Goal: Check status: Check status

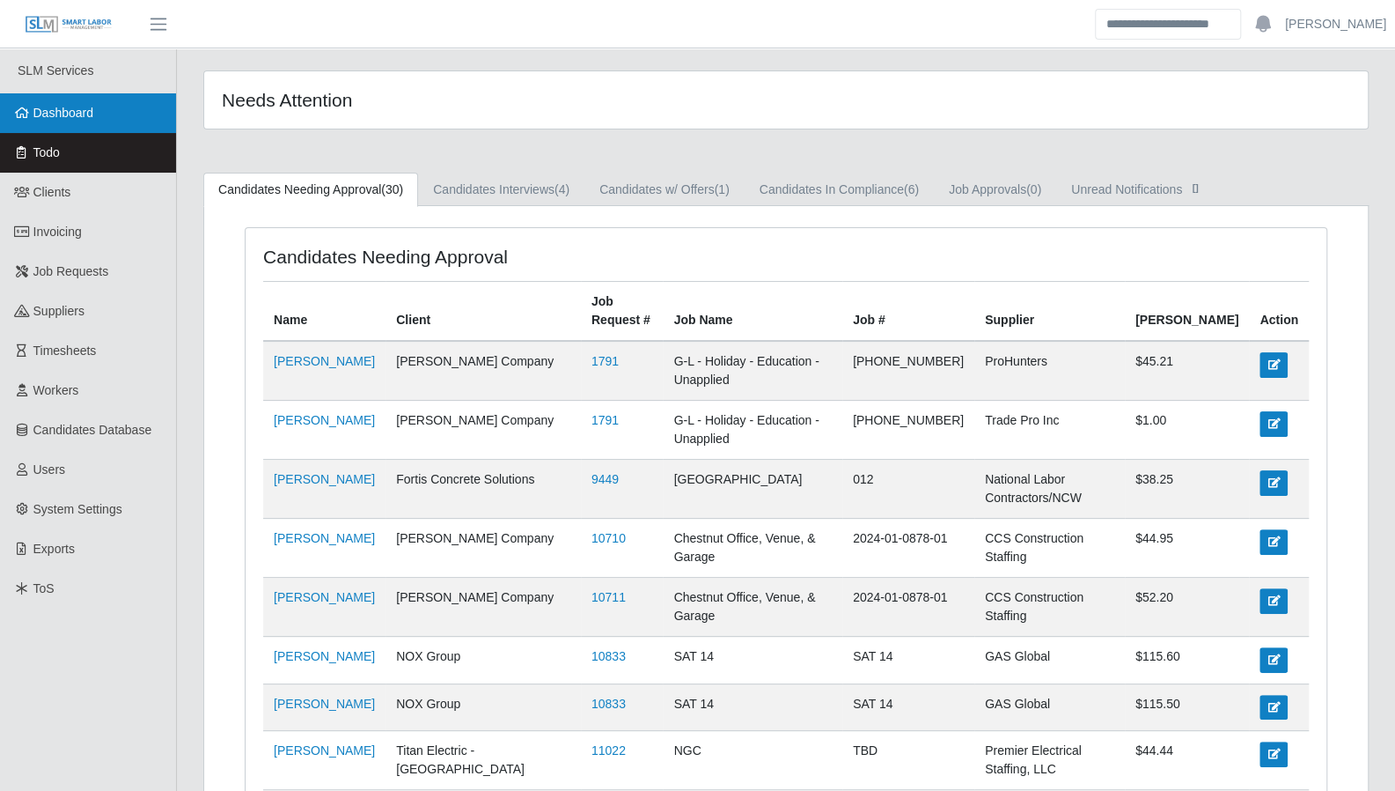
click at [82, 123] on link "Dashboard" at bounding box center [88, 113] width 176 height 40
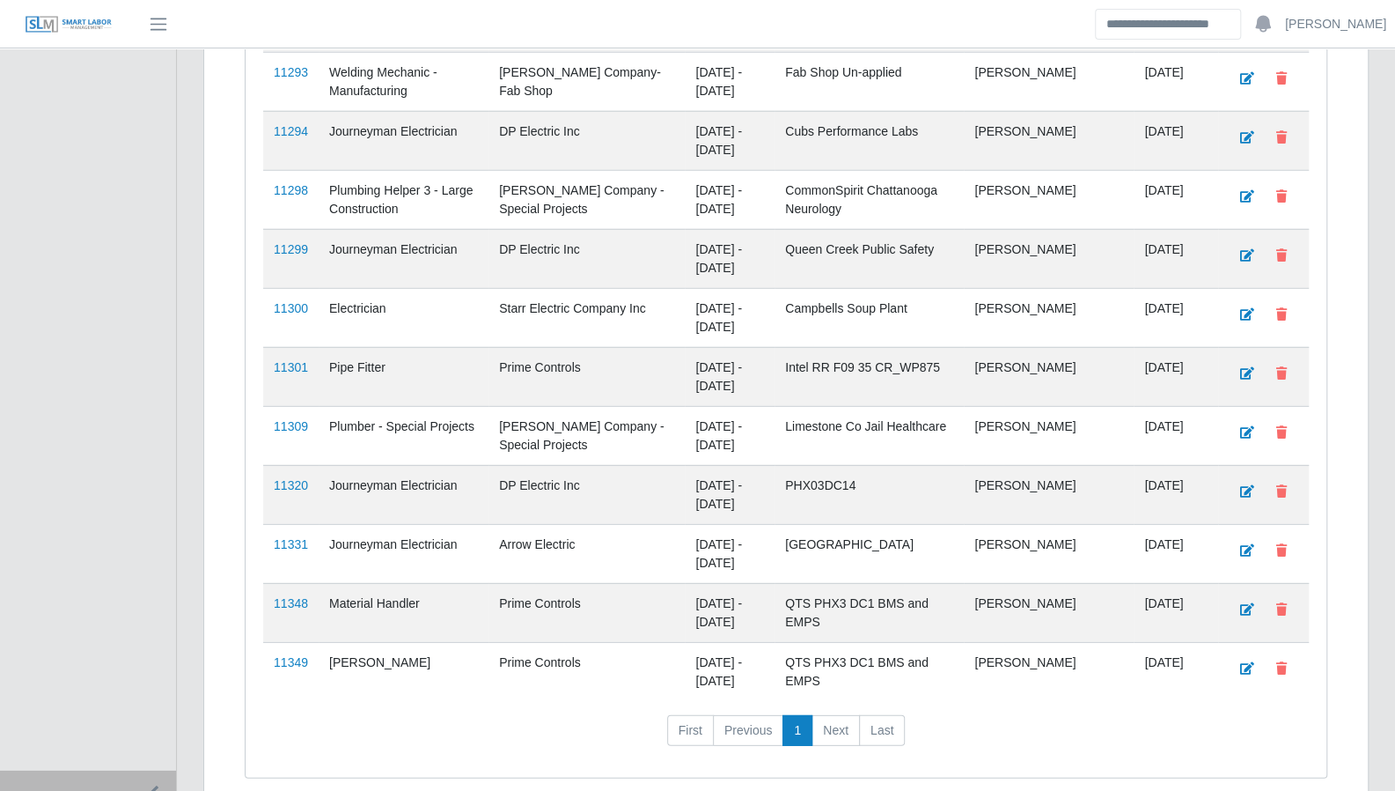
scroll to position [2895, 0]
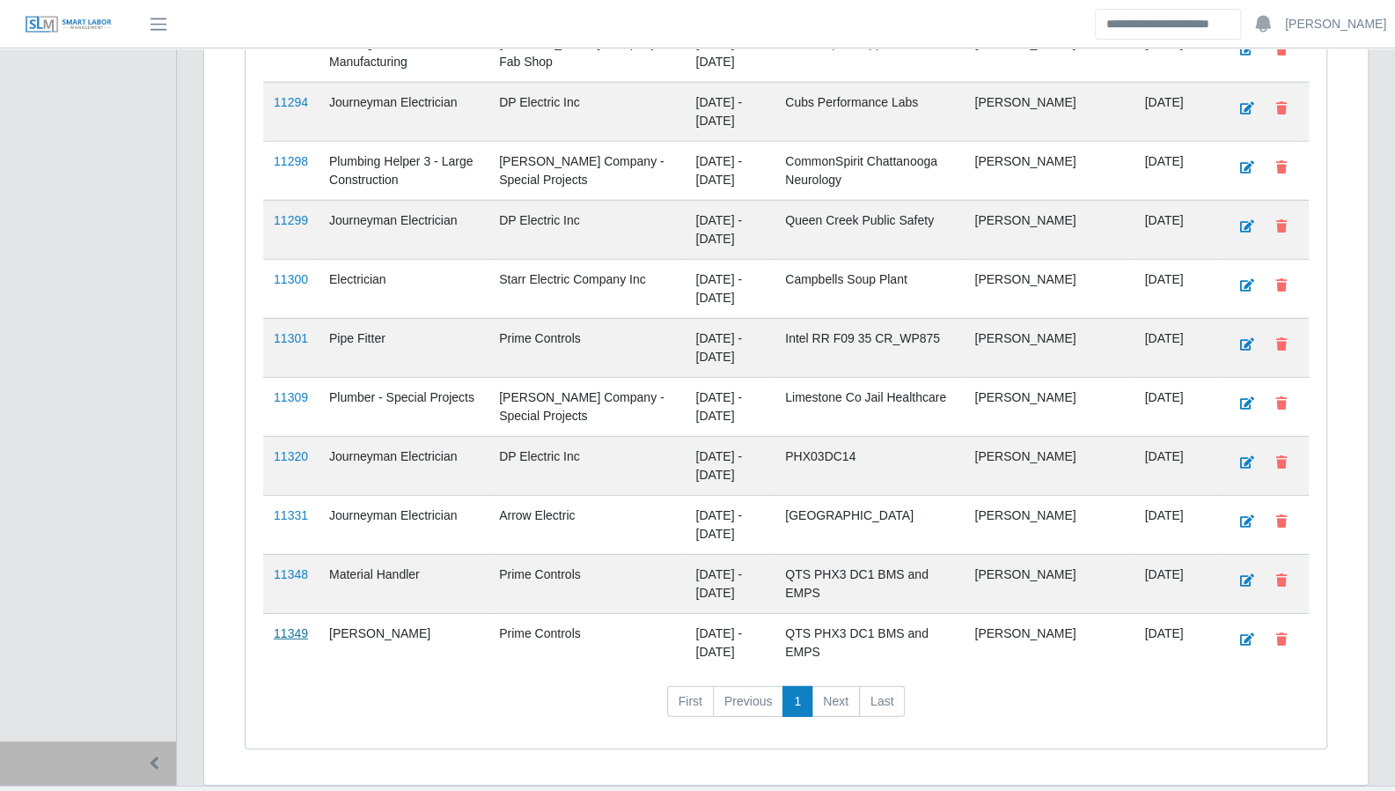
click at [294, 626] on link "11349" at bounding box center [291, 633] width 34 height 14
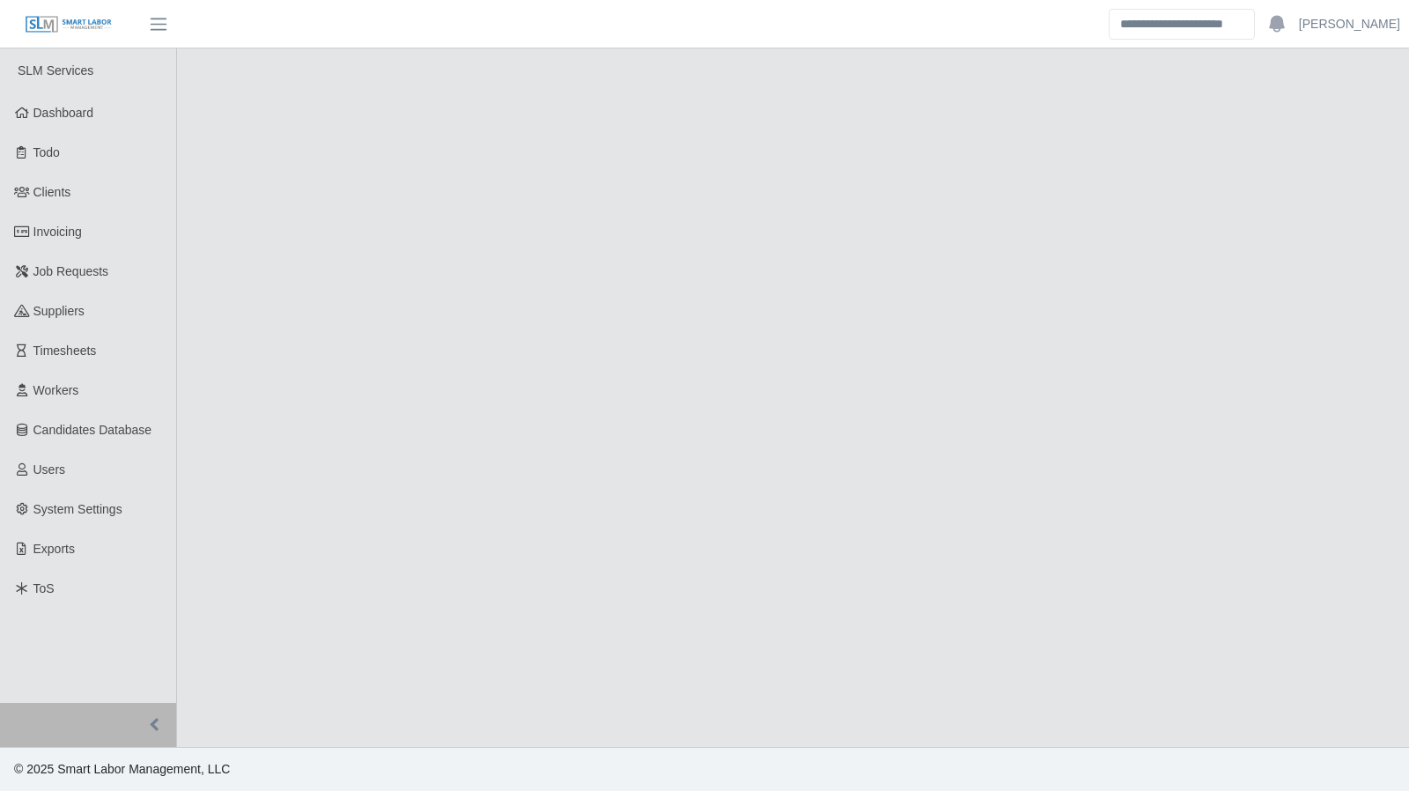
select select "****"
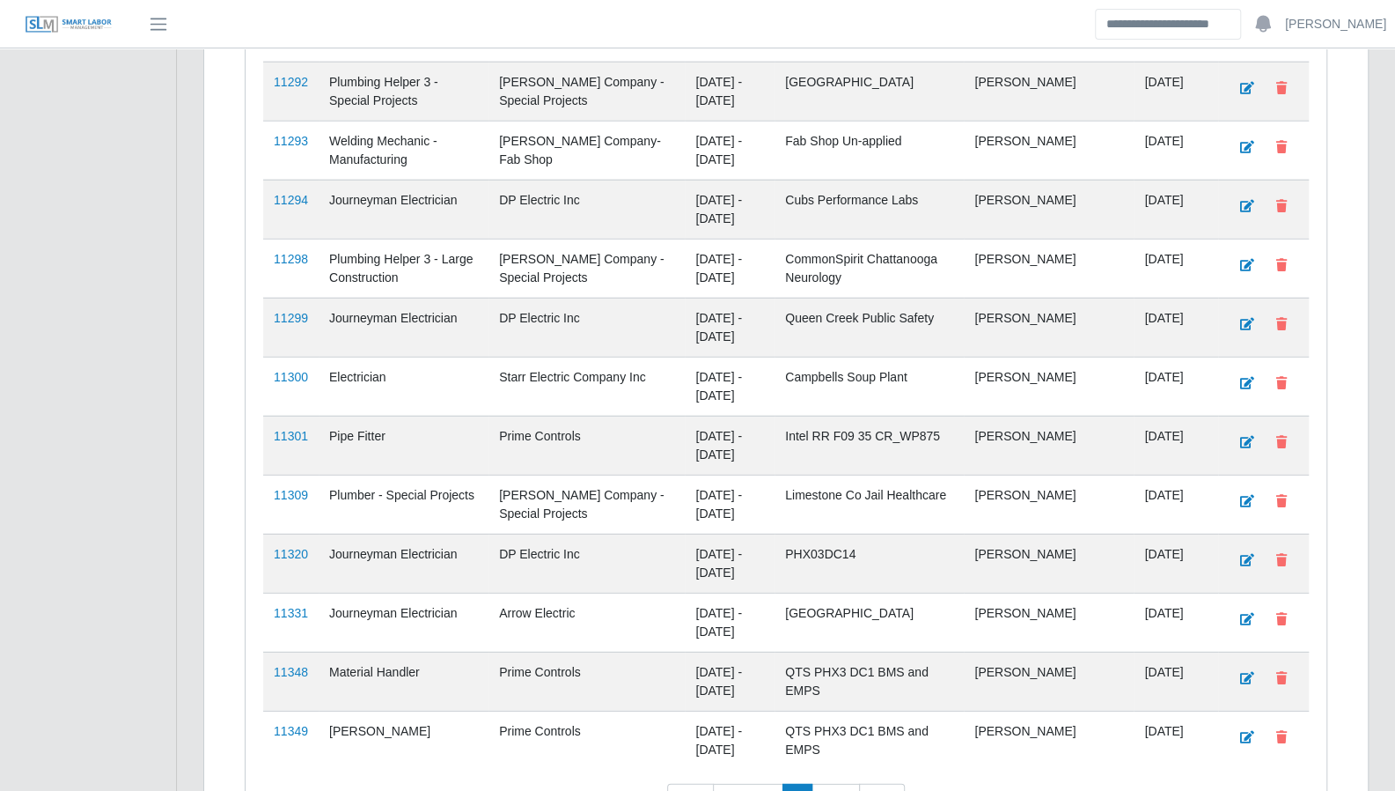
scroll to position [2895, 0]
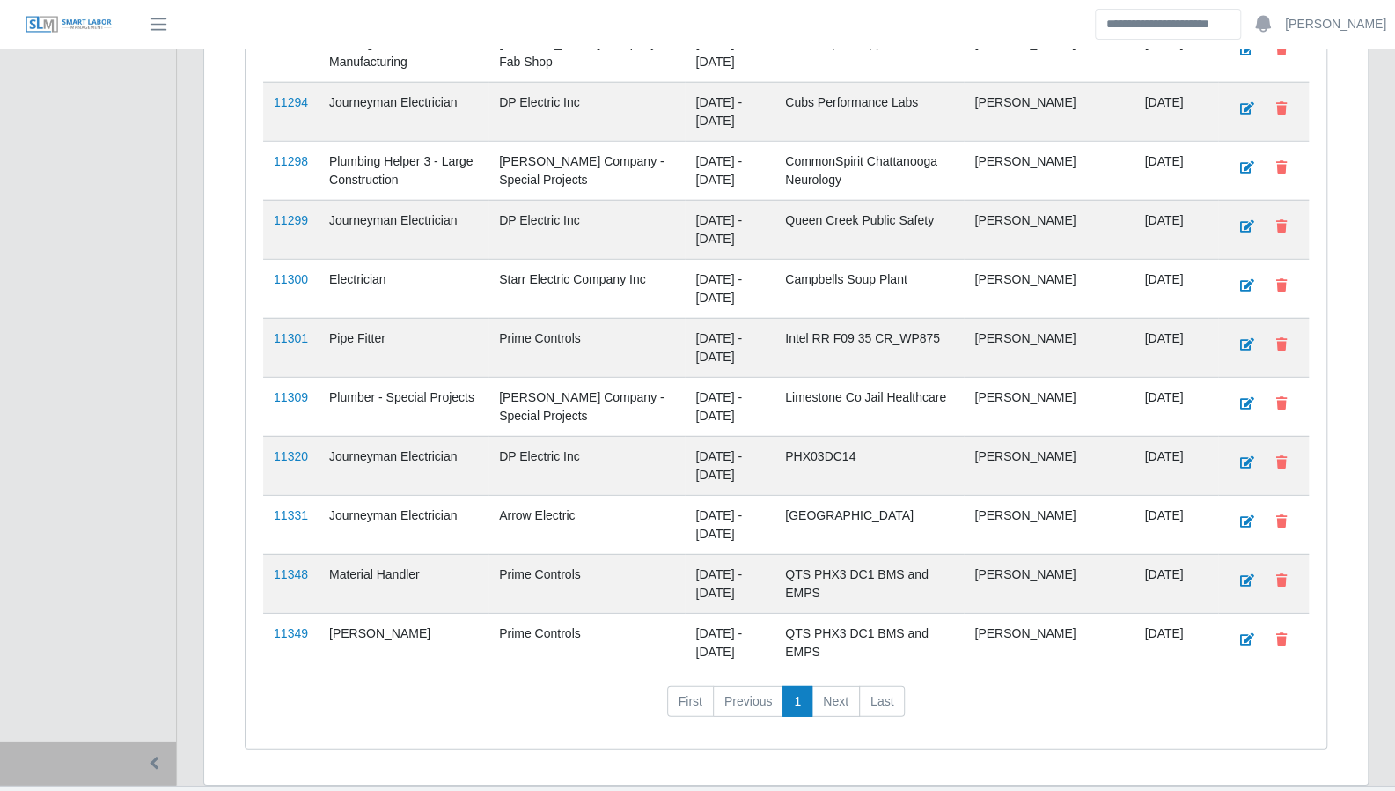
click at [296, 554] on td "11348" at bounding box center [290, 583] width 55 height 59
click at [291, 567] on link "11348" at bounding box center [291, 574] width 34 height 14
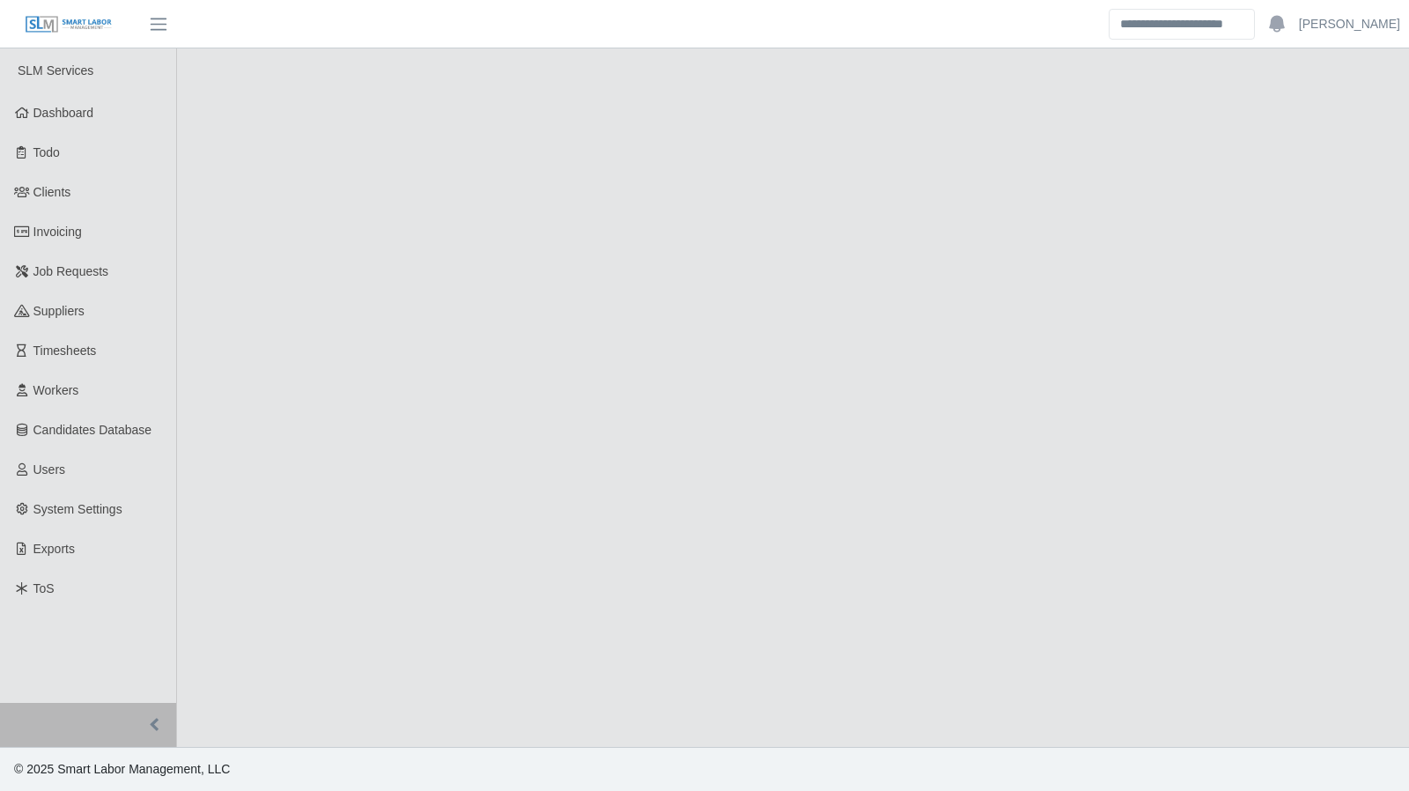
select select "****"
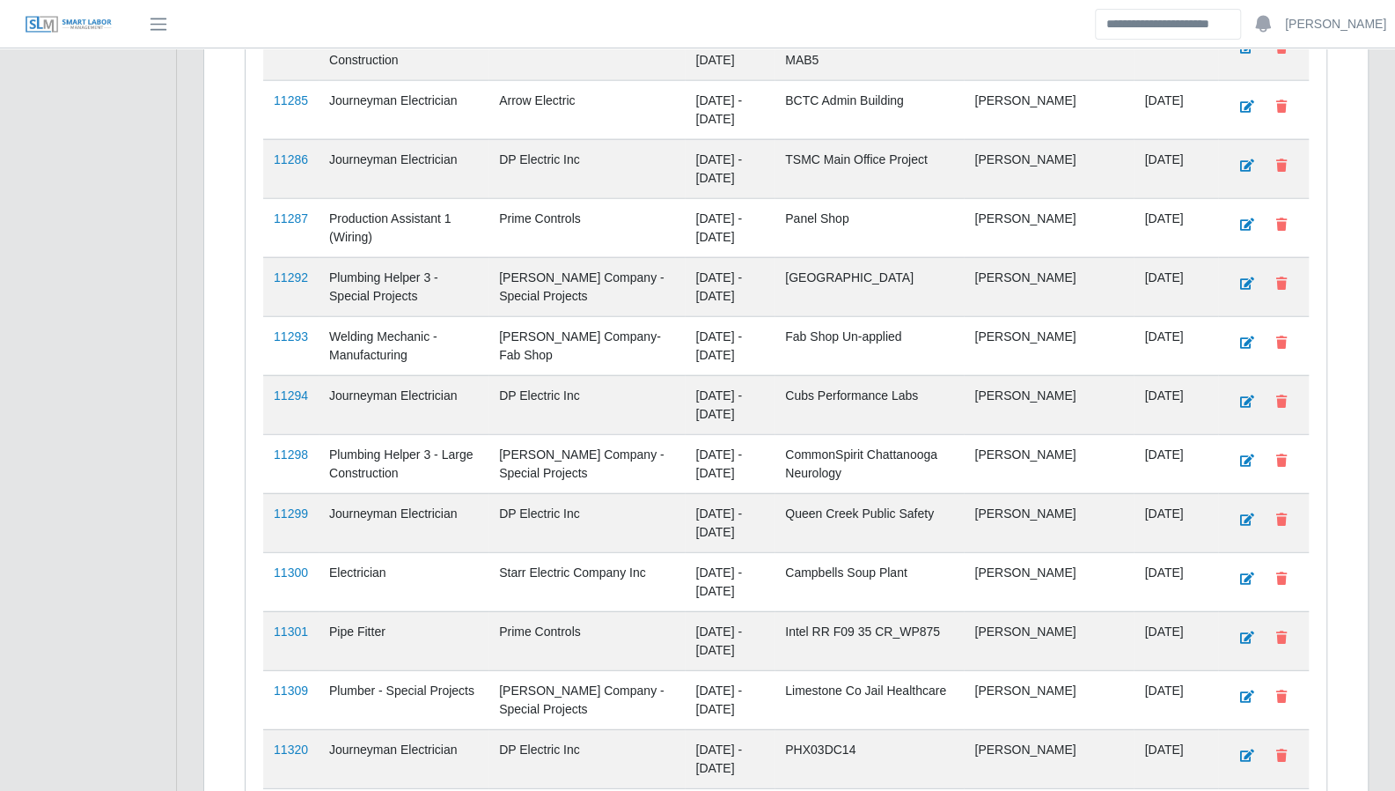
scroll to position [2895, 0]
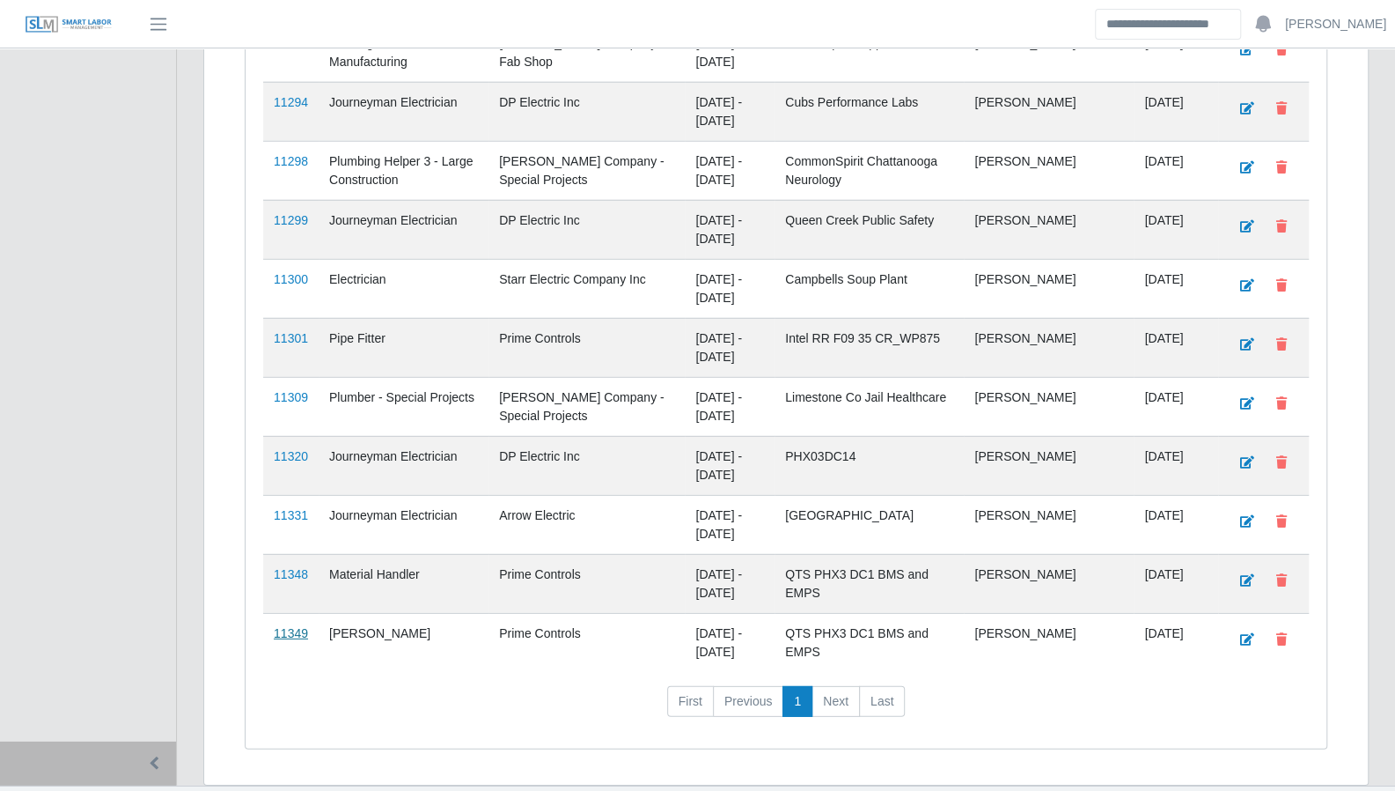
click at [296, 626] on link "11349" at bounding box center [291, 633] width 34 height 14
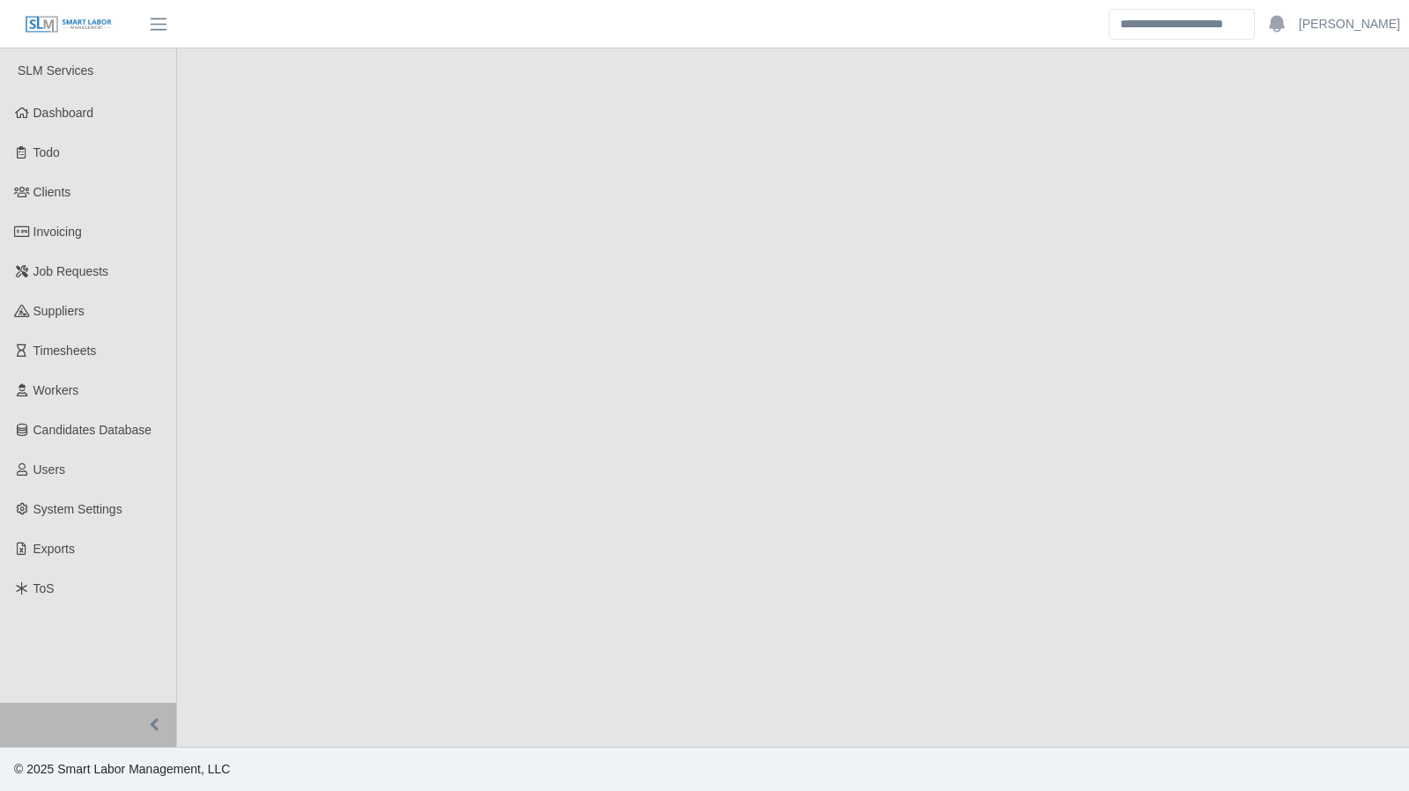
select select "****"
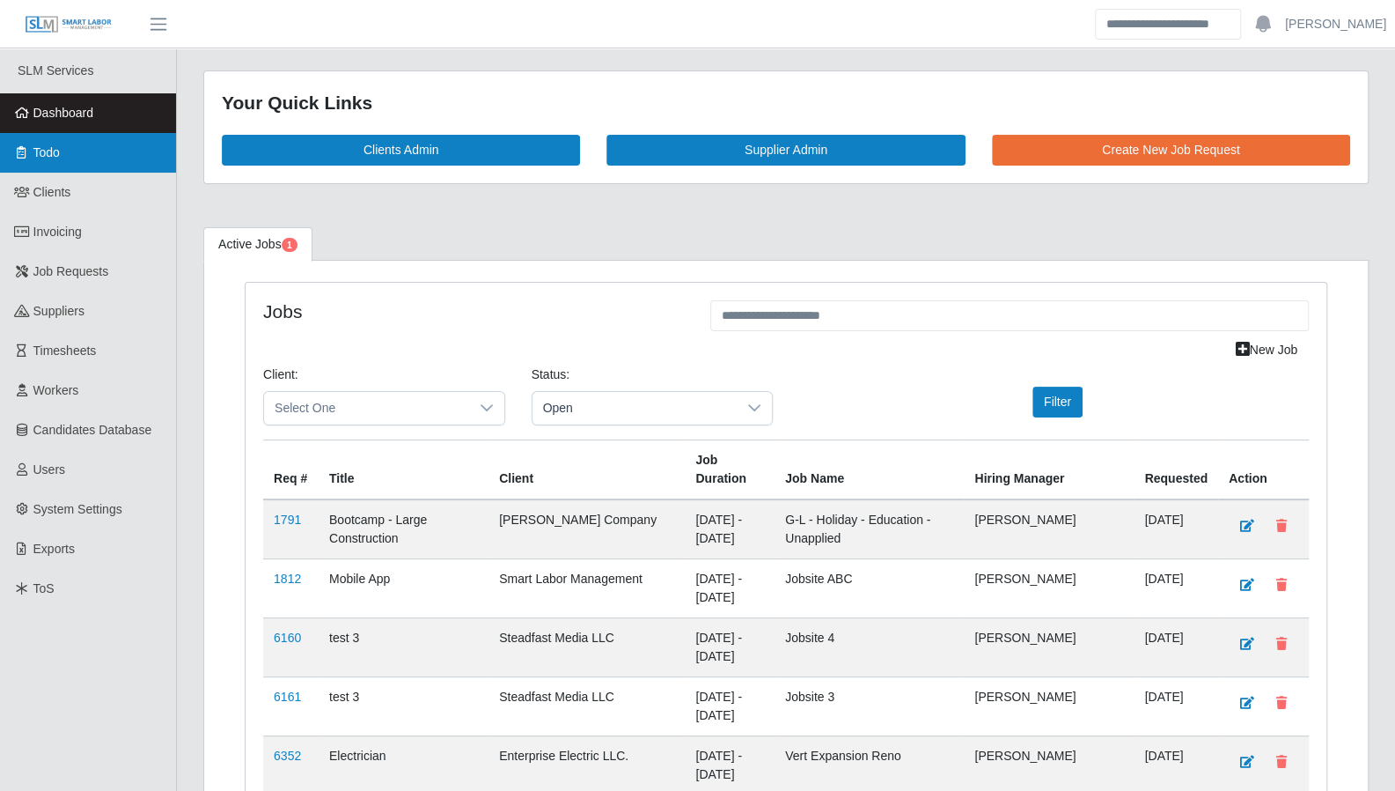
click at [79, 157] on link "Todo" at bounding box center [88, 153] width 176 height 40
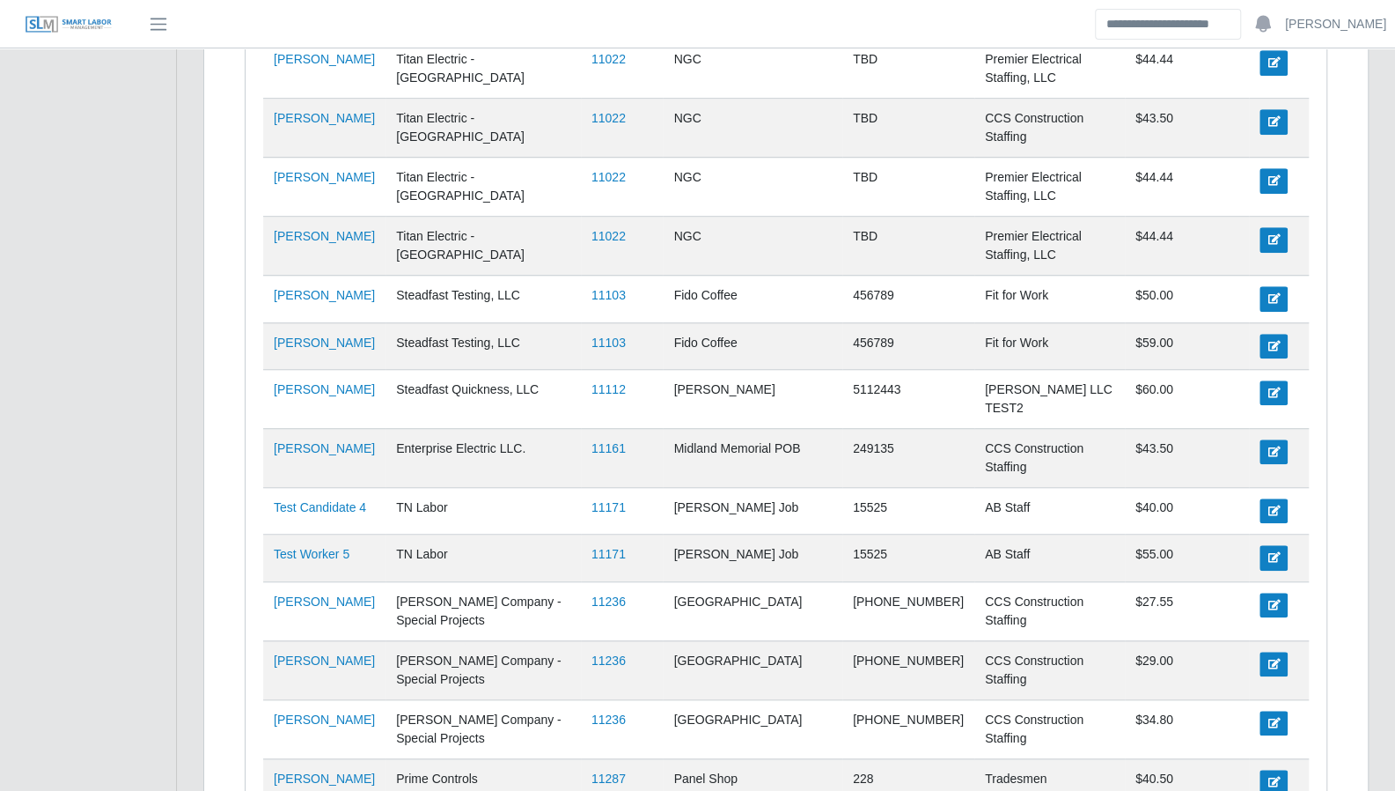
scroll to position [694, 0]
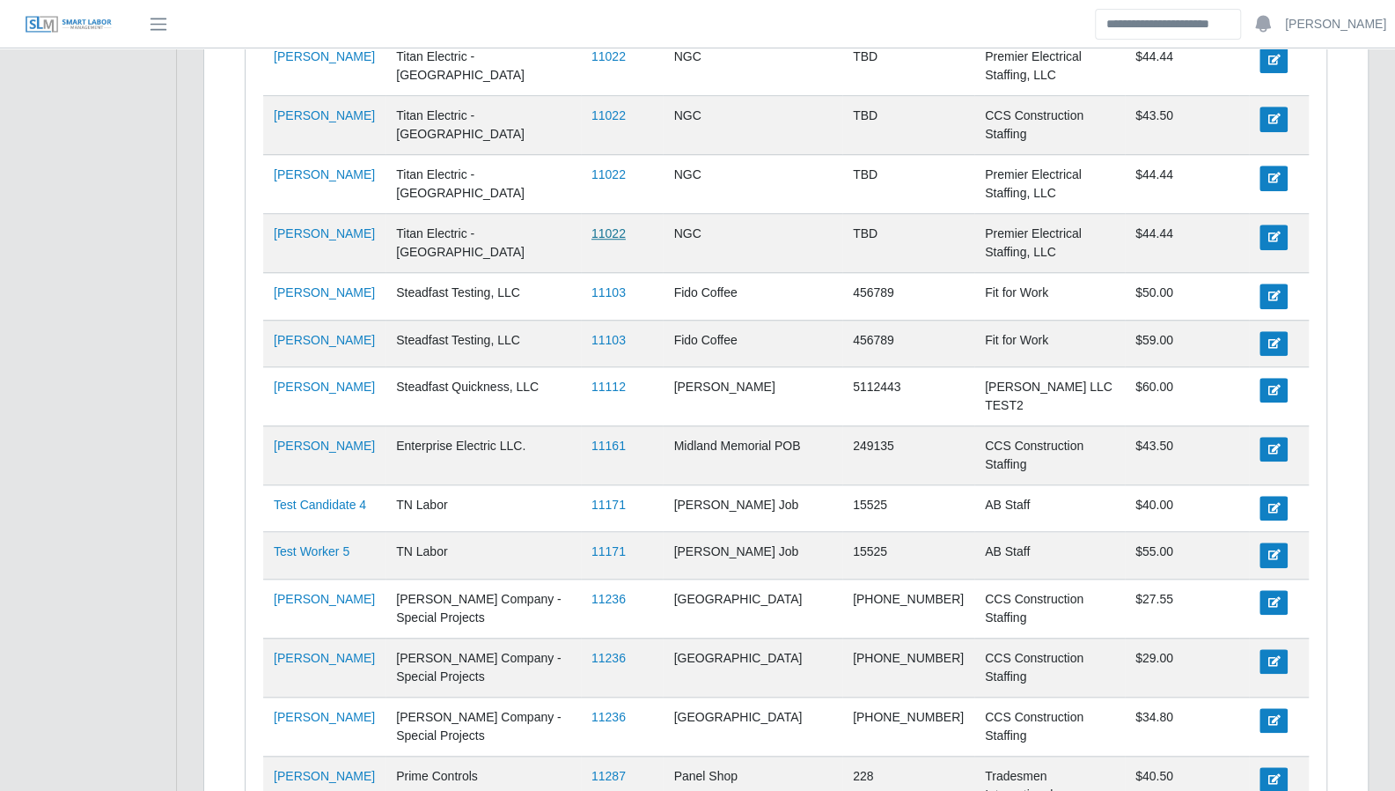
click at [595, 226] on link "11022" at bounding box center [609, 233] width 34 height 14
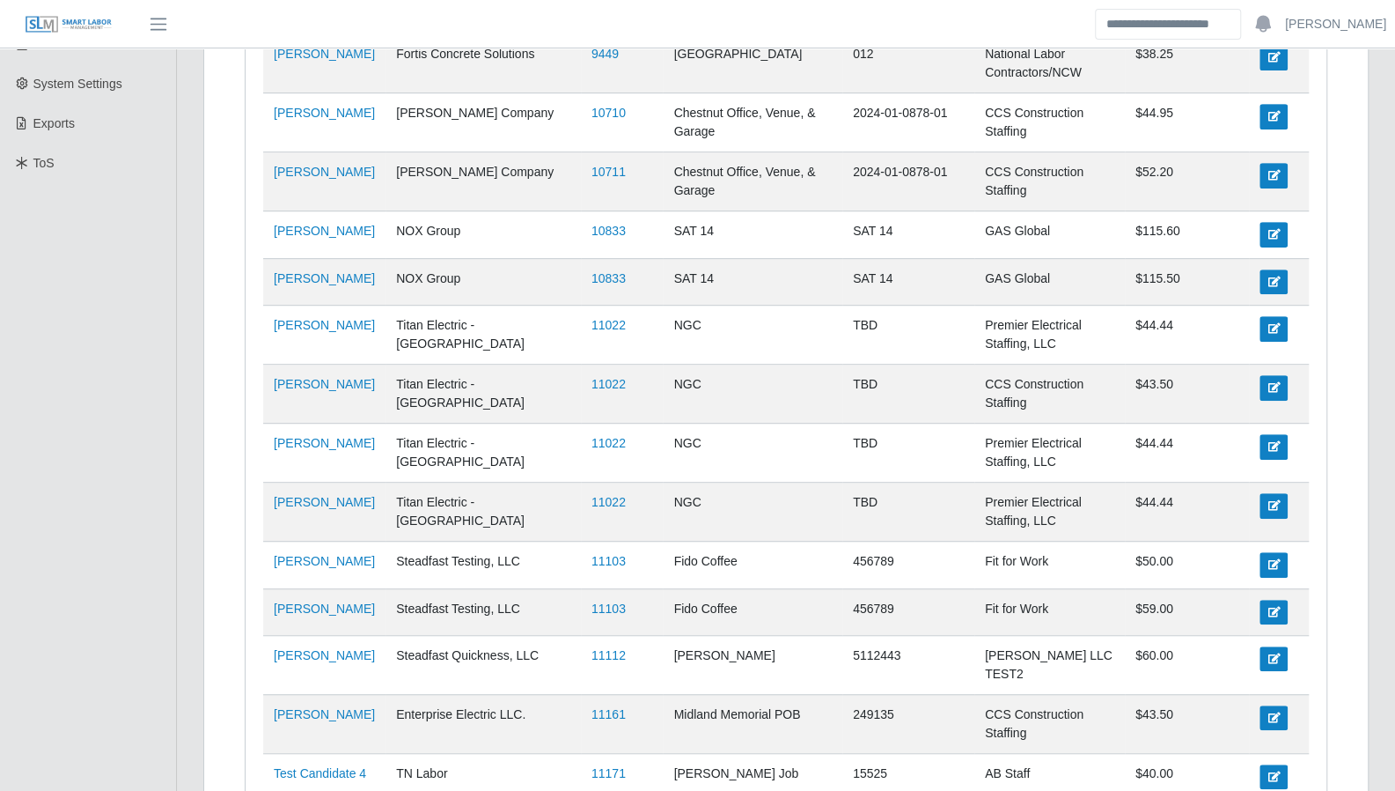
scroll to position [0, 0]
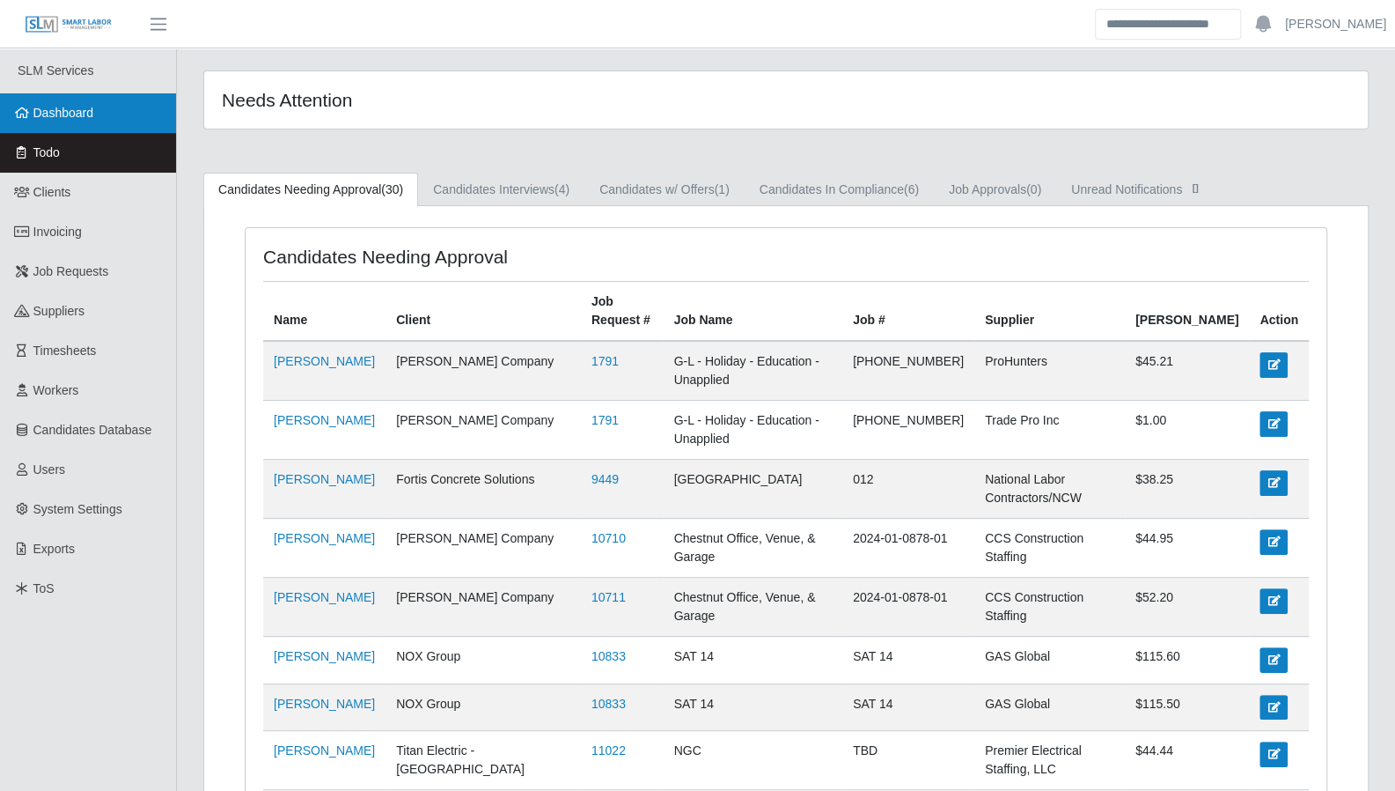
click at [48, 119] on span "Dashboard" at bounding box center [63, 113] width 61 height 14
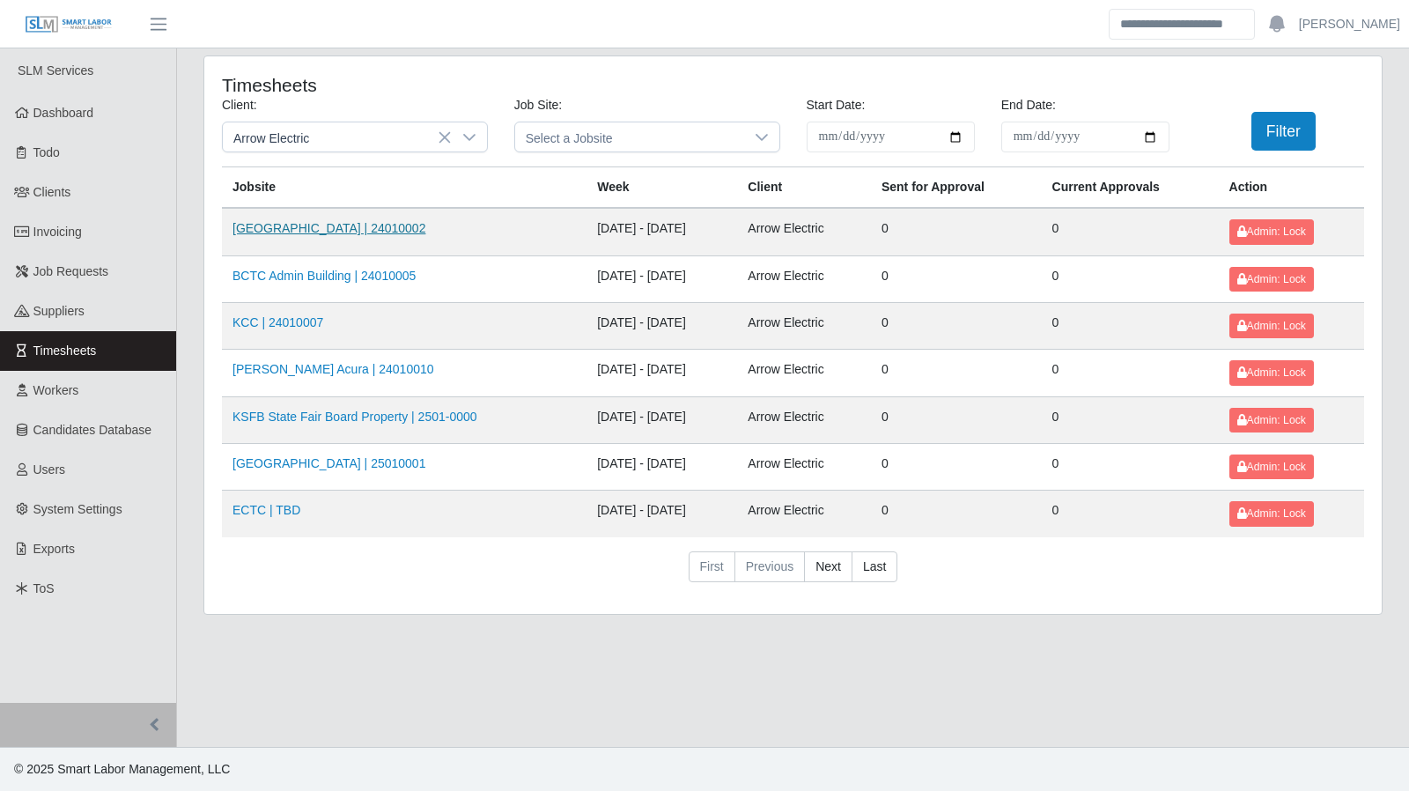
click at [388, 229] on link "[GEOGRAPHIC_DATA] | 24010002" at bounding box center [328, 228] width 193 height 14
click at [466, 138] on icon at bounding box center [469, 137] width 14 height 14
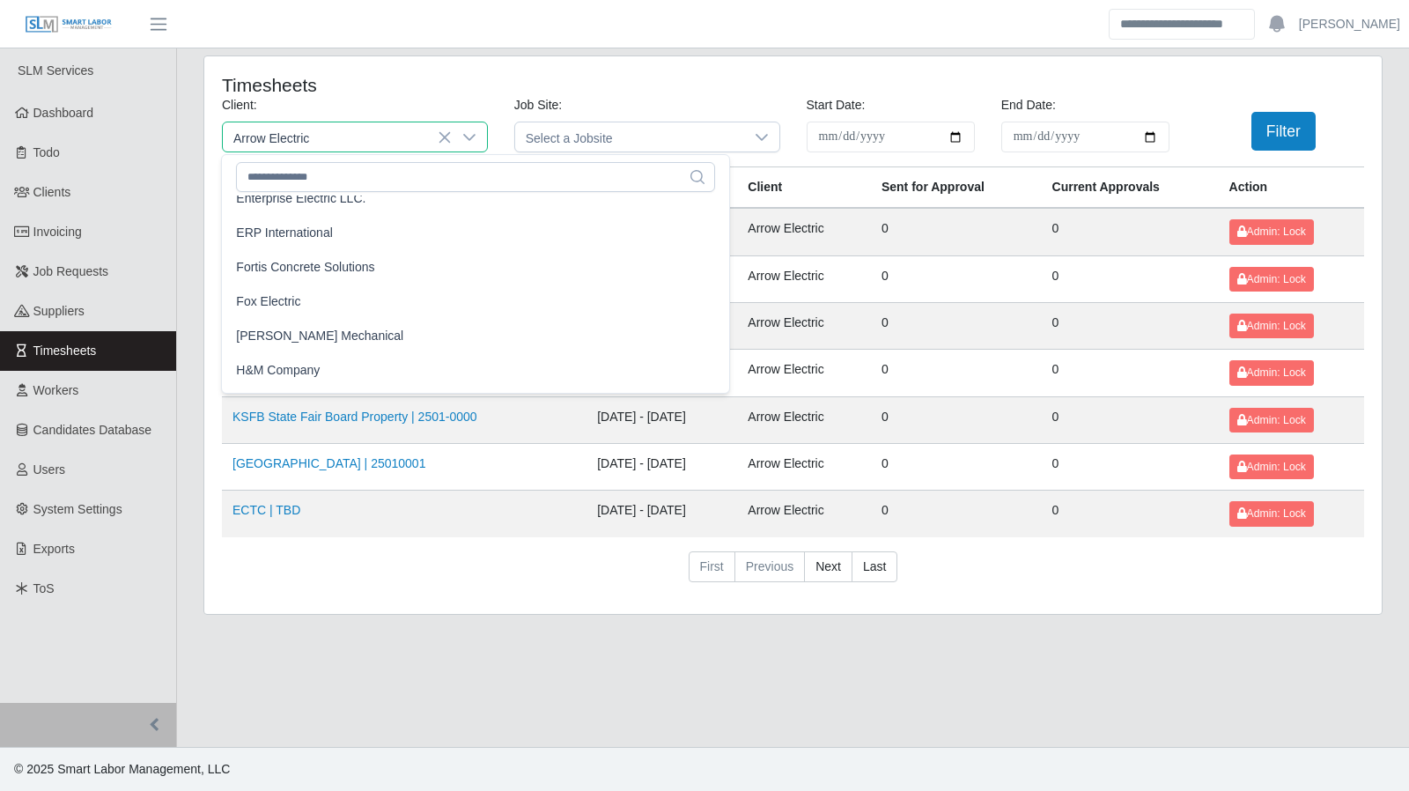
scroll to position [807, 0]
click at [379, 332] on span "[PERSON_NAME] Mechanical" at bounding box center [319, 335] width 167 height 18
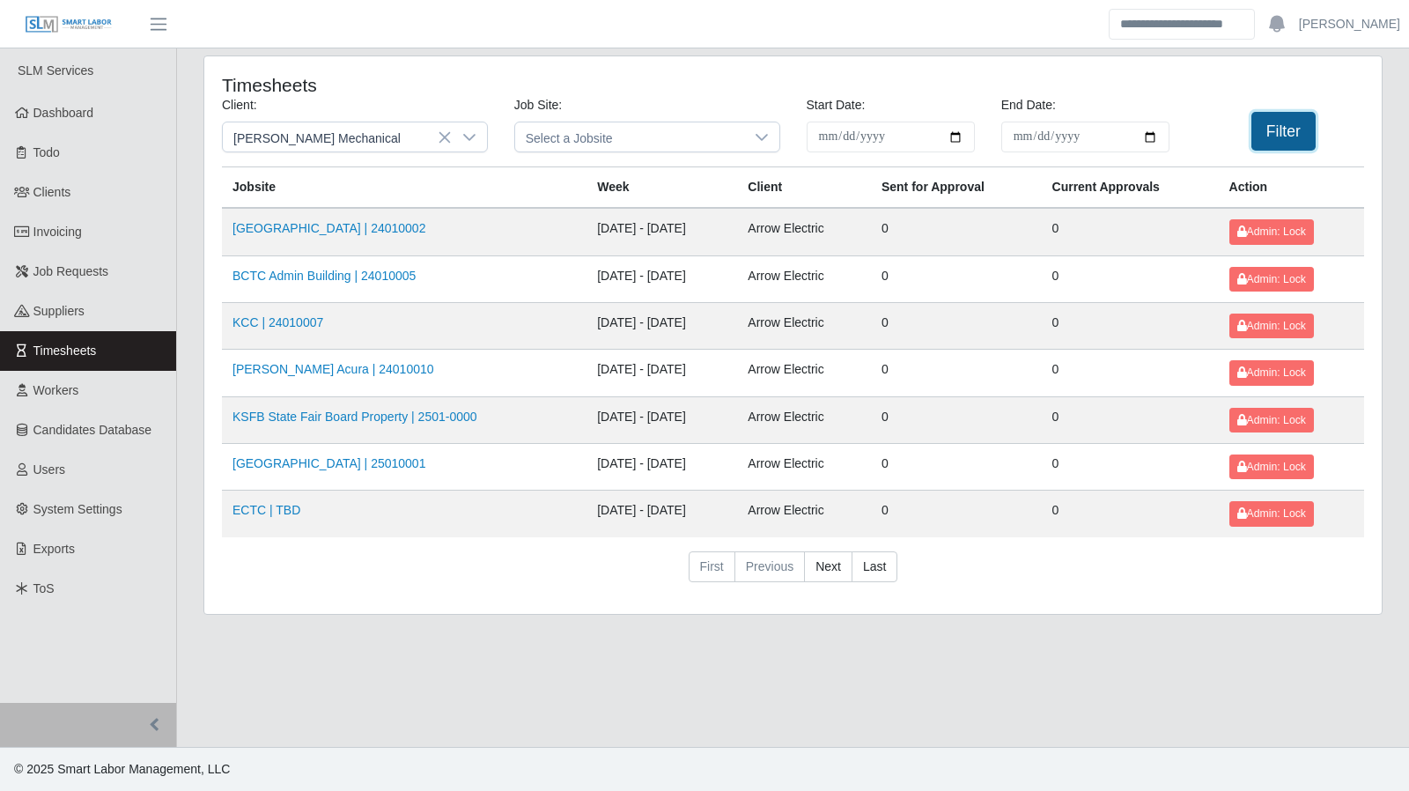
click at [1282, 142] on button "Filter" at bounding box center [1283, 131] width 64 height 39
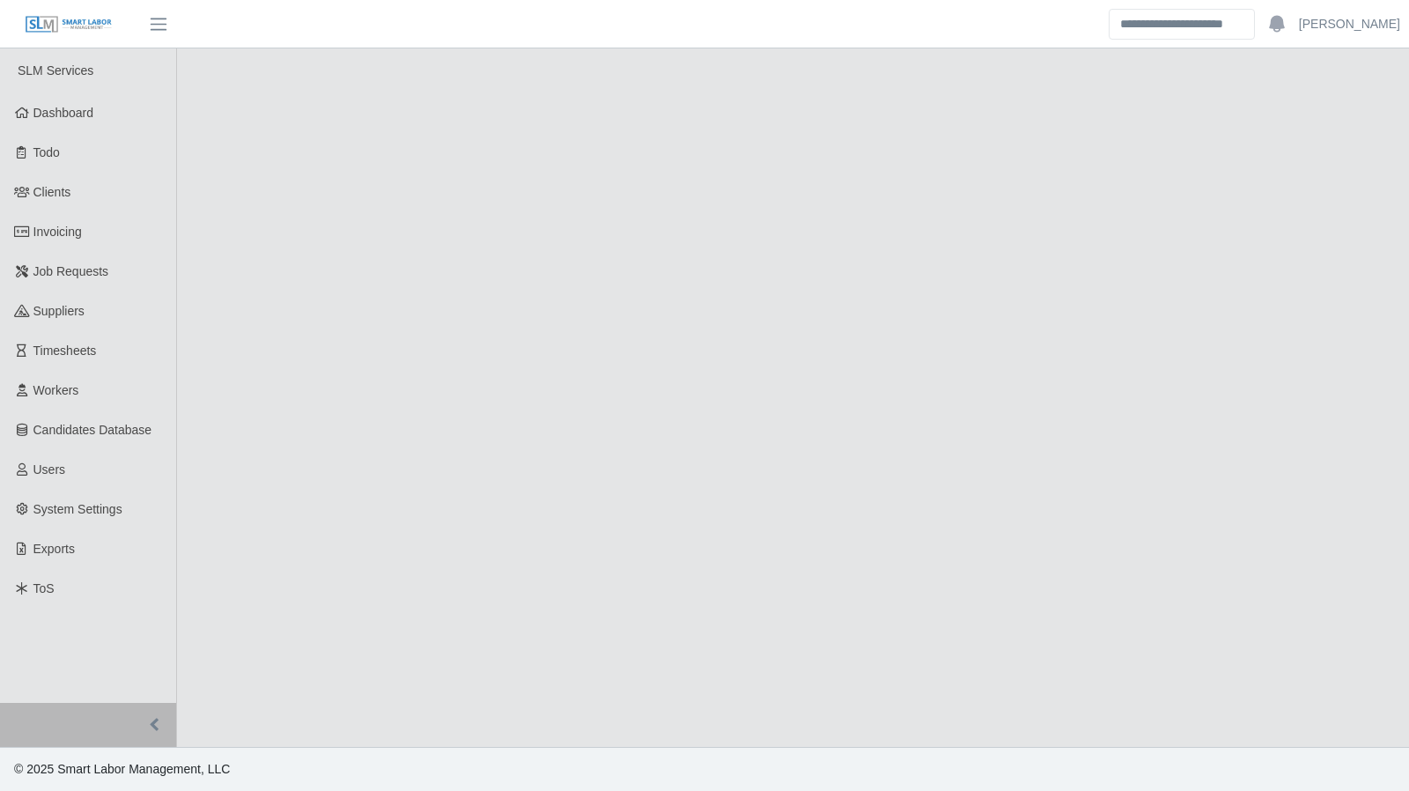
select select "****"
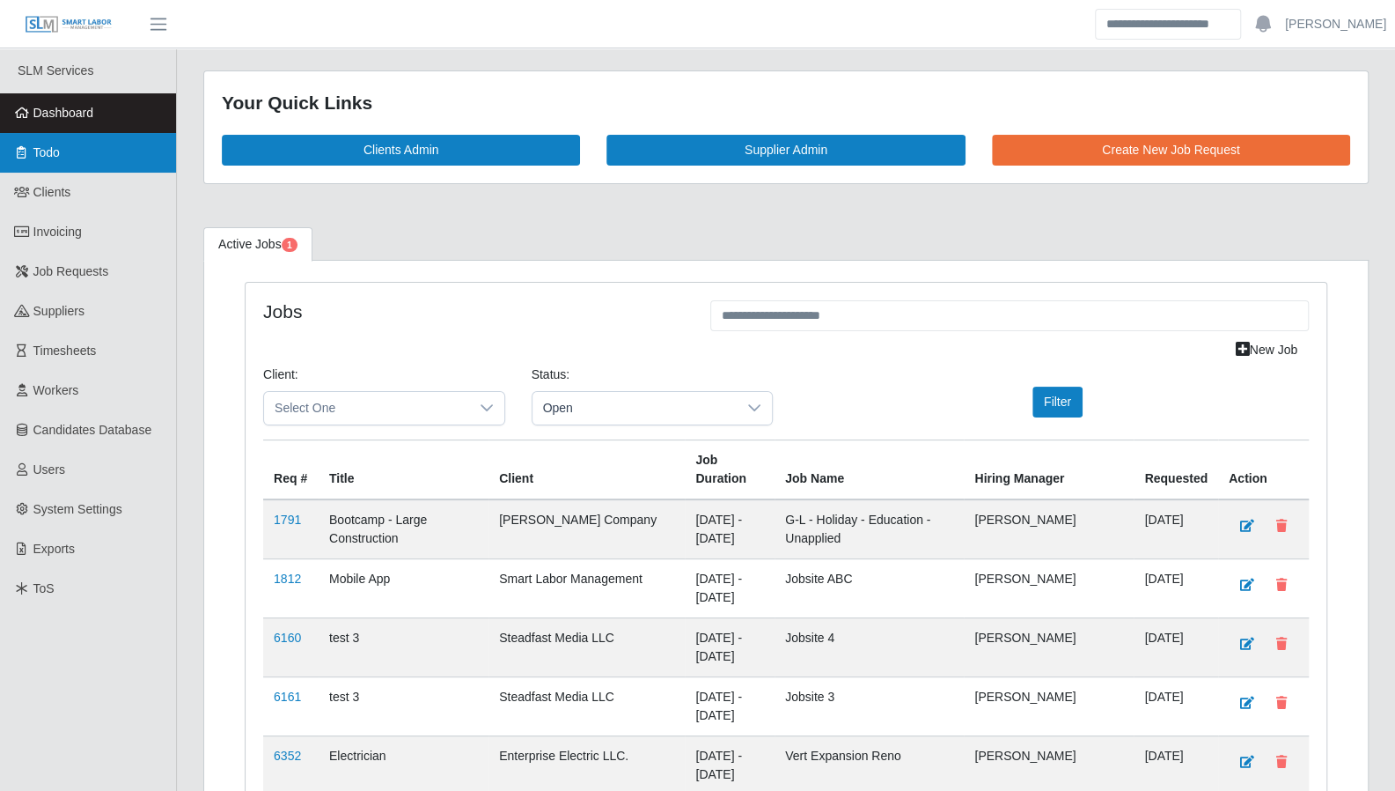
click at [130, 166] on link "Todo" at bounding box center [88, 153] width 176 height 40
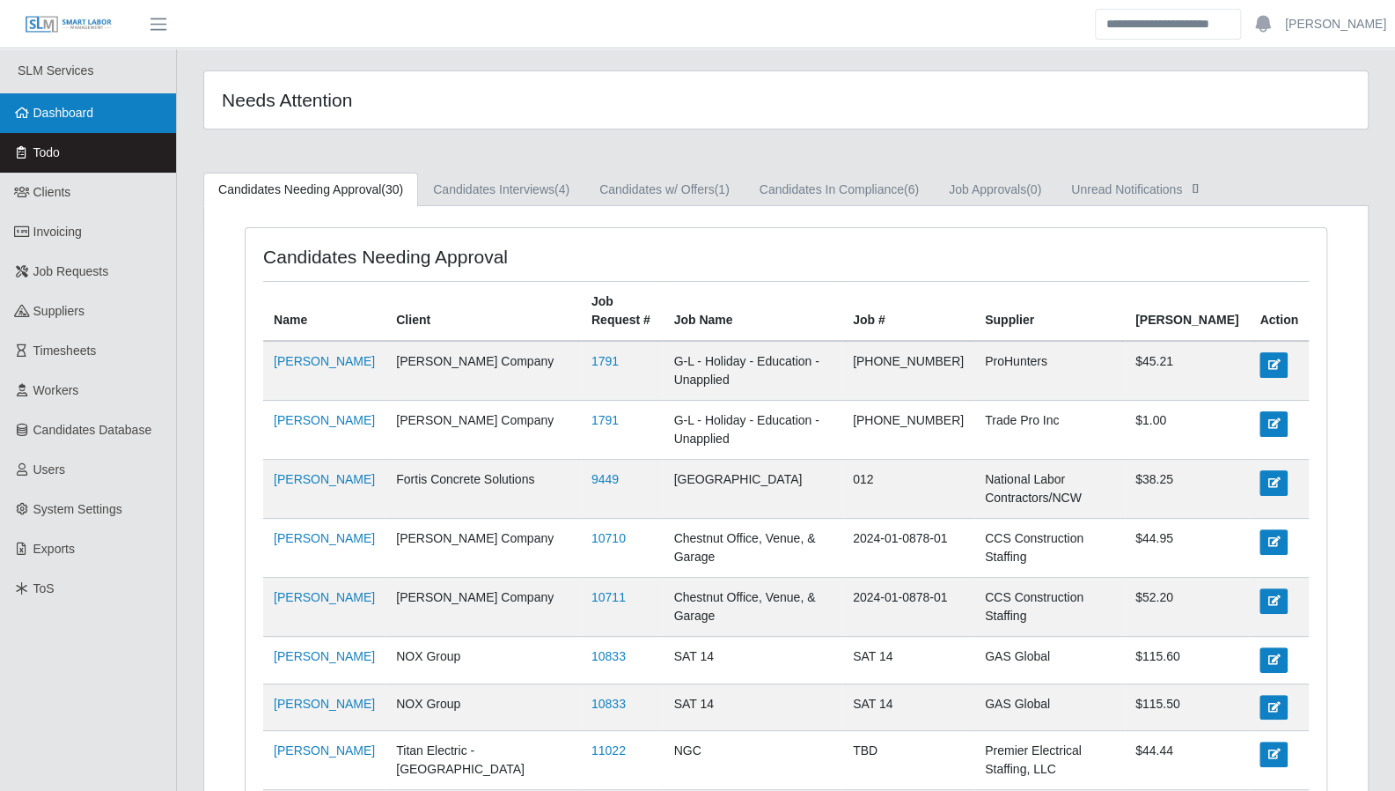
click at [69, 121] on link "Dashboard" at bounding box center [88, 113] width 176 height 40
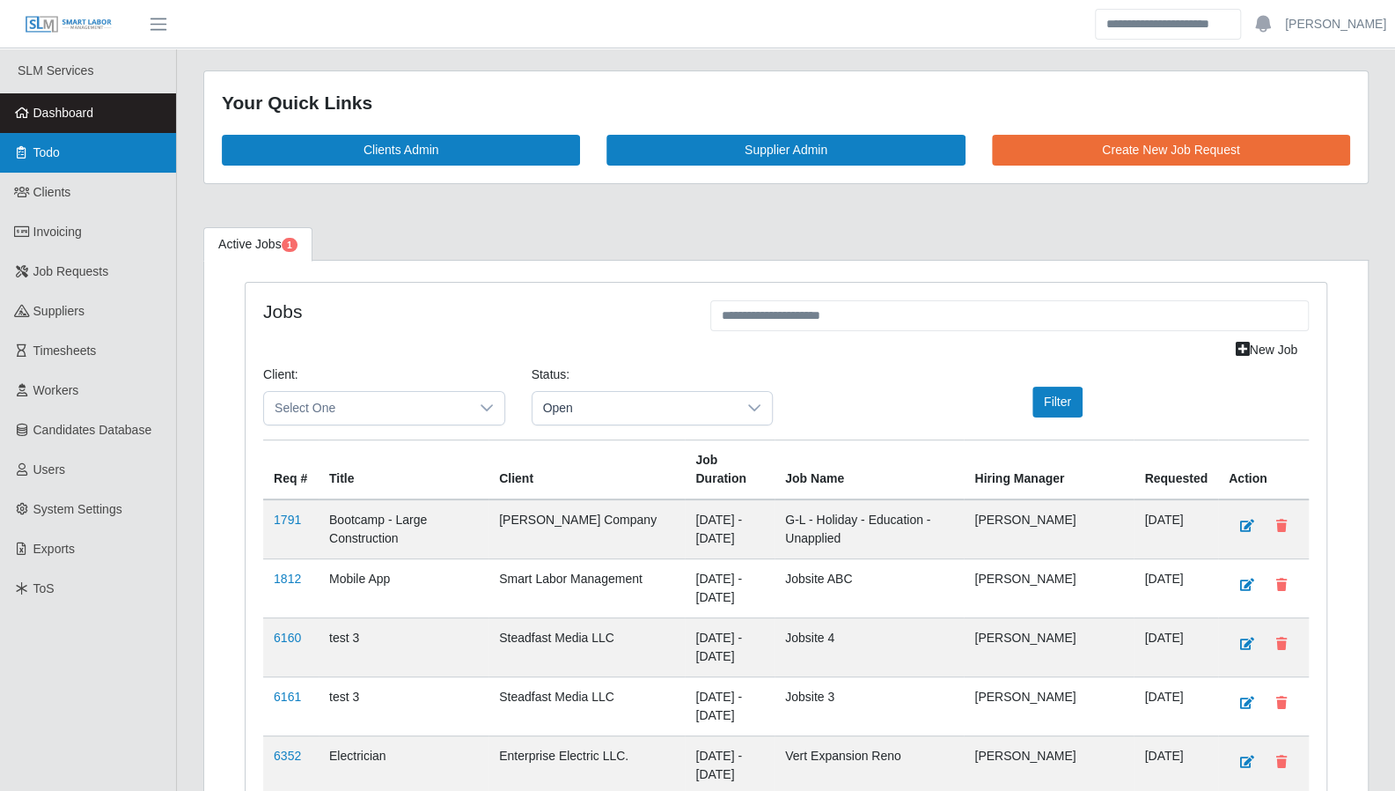
click at [54, 152] on span "Todo" at bounding box center [46, 152] width 26 height 14
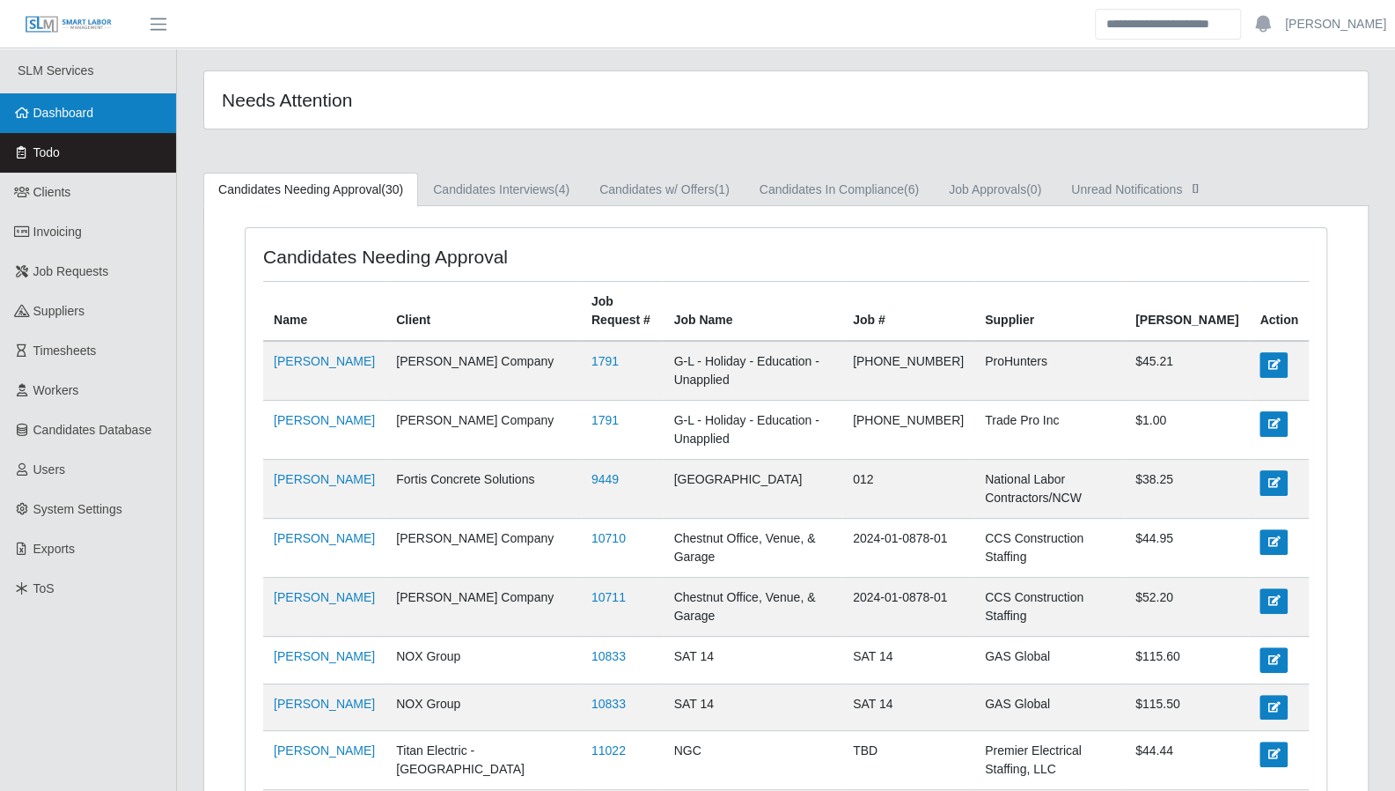
click at [97, 126] on link "Dashboard" at bounding box center [88, 113] width 176 height 40
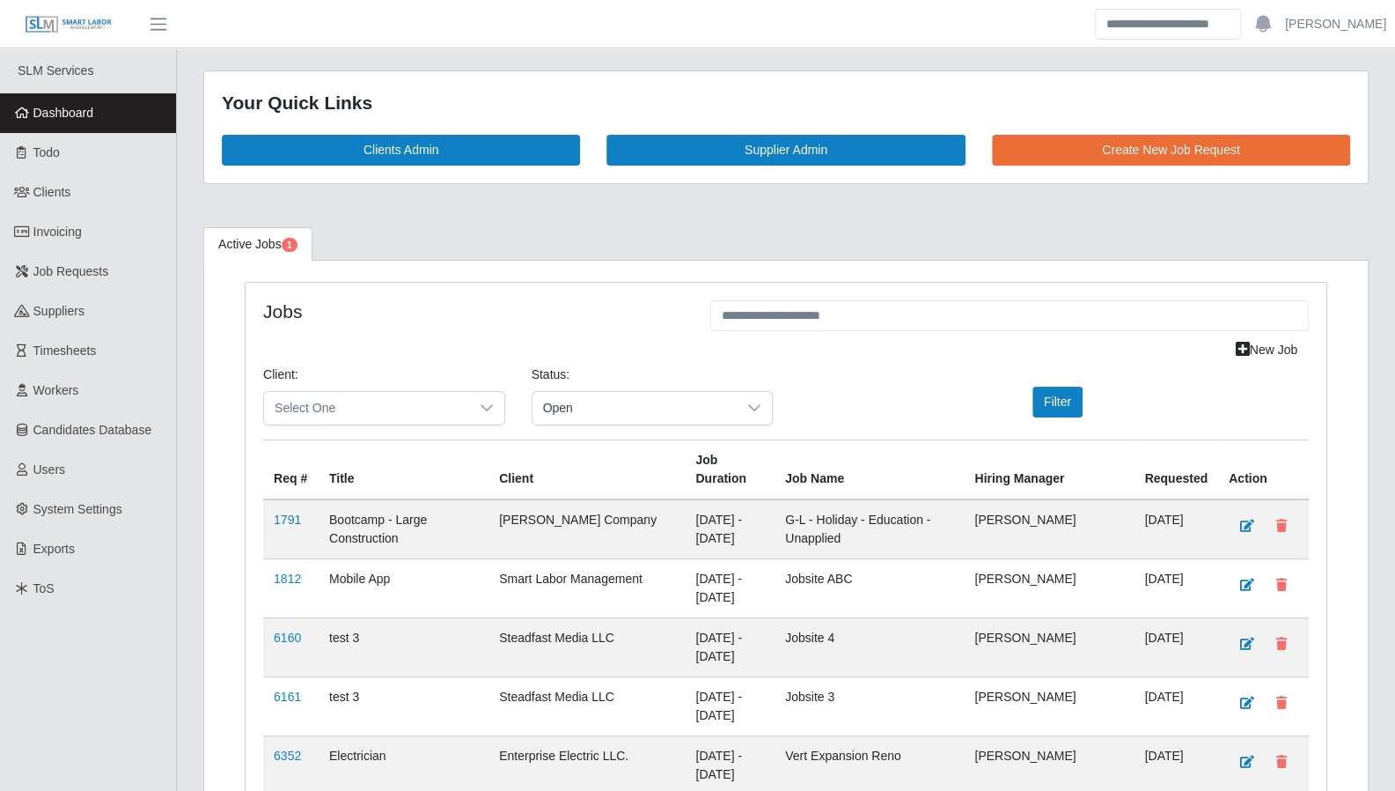
click at [77, 122] on link "Dashboard" at bounding box center [88, 113] width 176 height 40
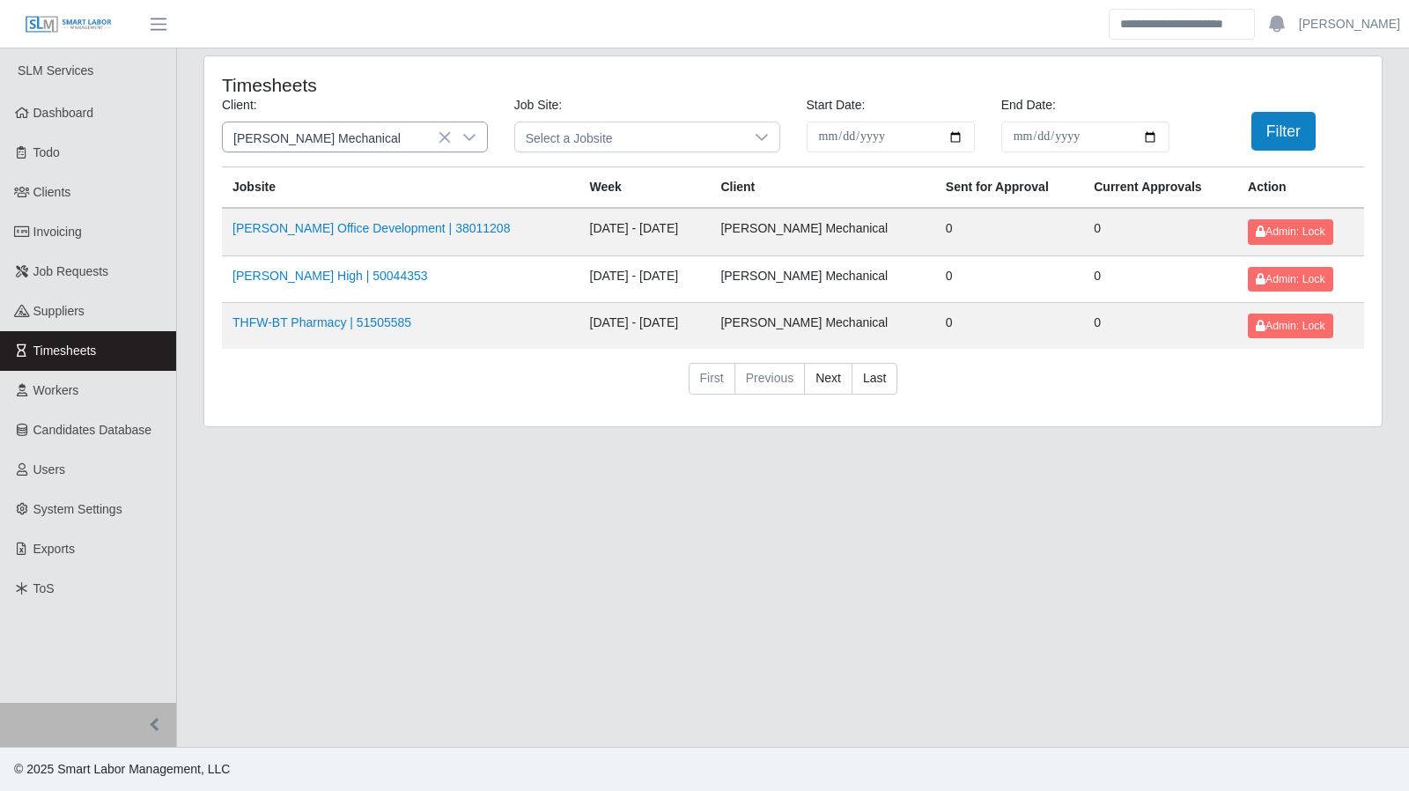
click at [472, 138] on icon at bounding box center [469, 137] width 14 height 14
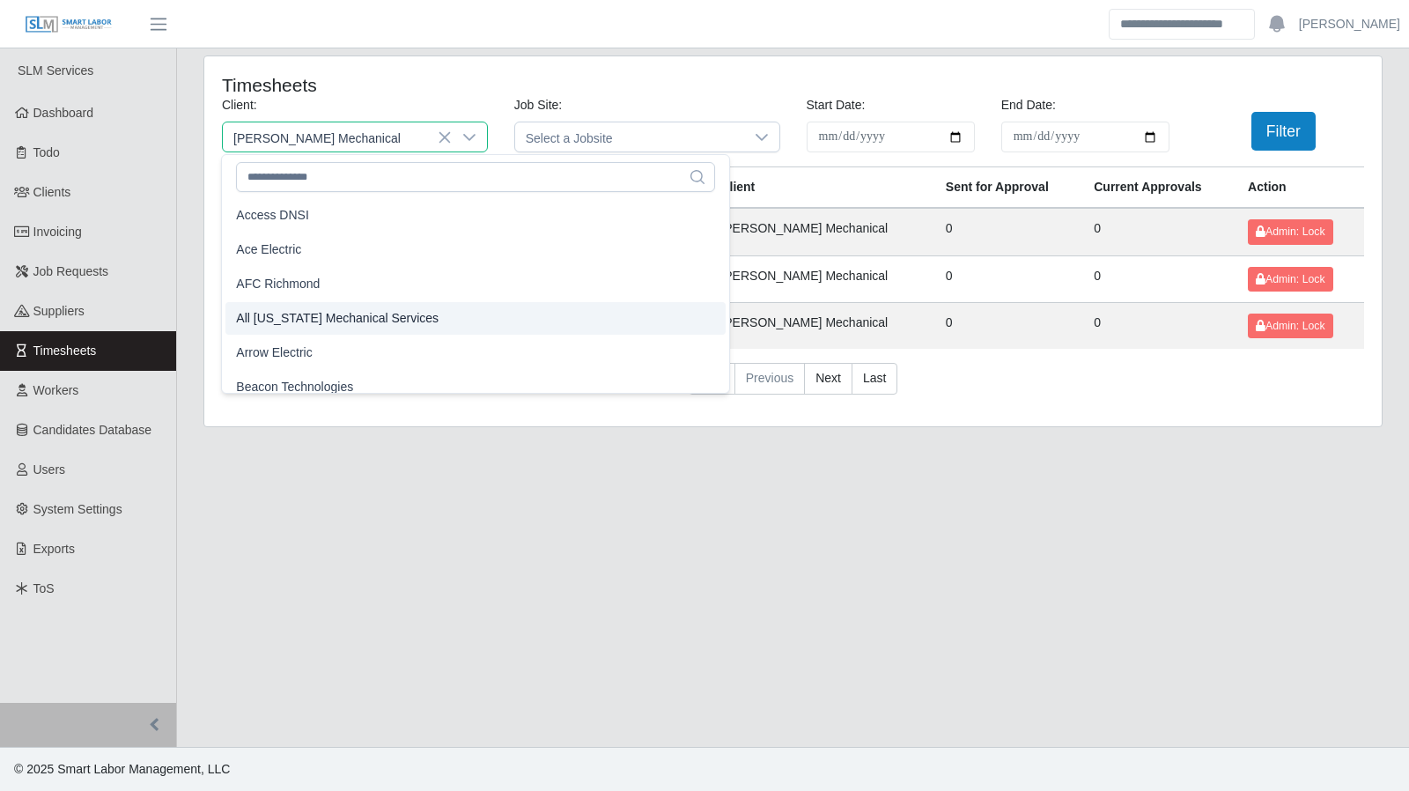
click at [386, 310] on span "All Florida Mechanical Services" at bounding box center [337, 318] width 202 height 18
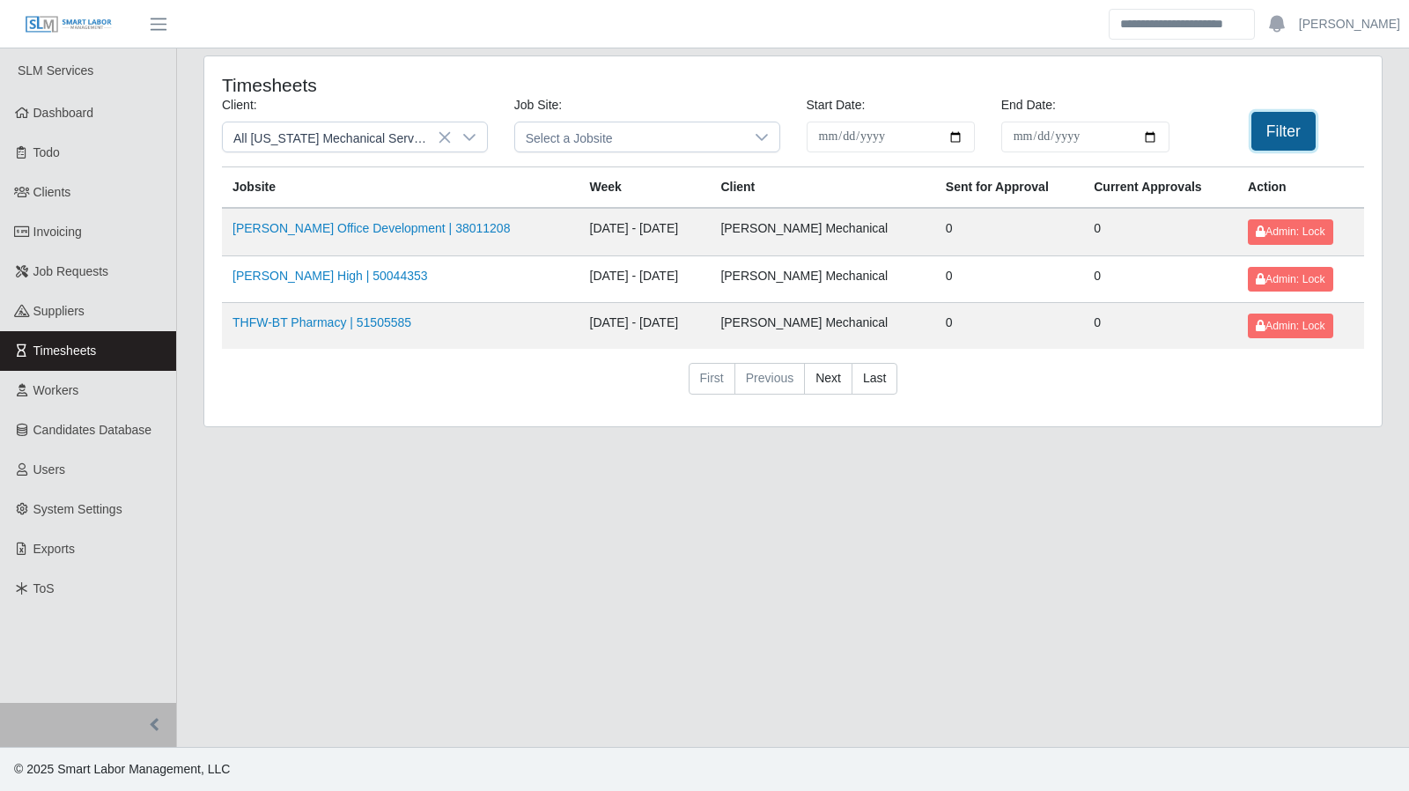
click at [1291, 121] on button "Filter" at bounding box center [1283, 131] width 64 height 39
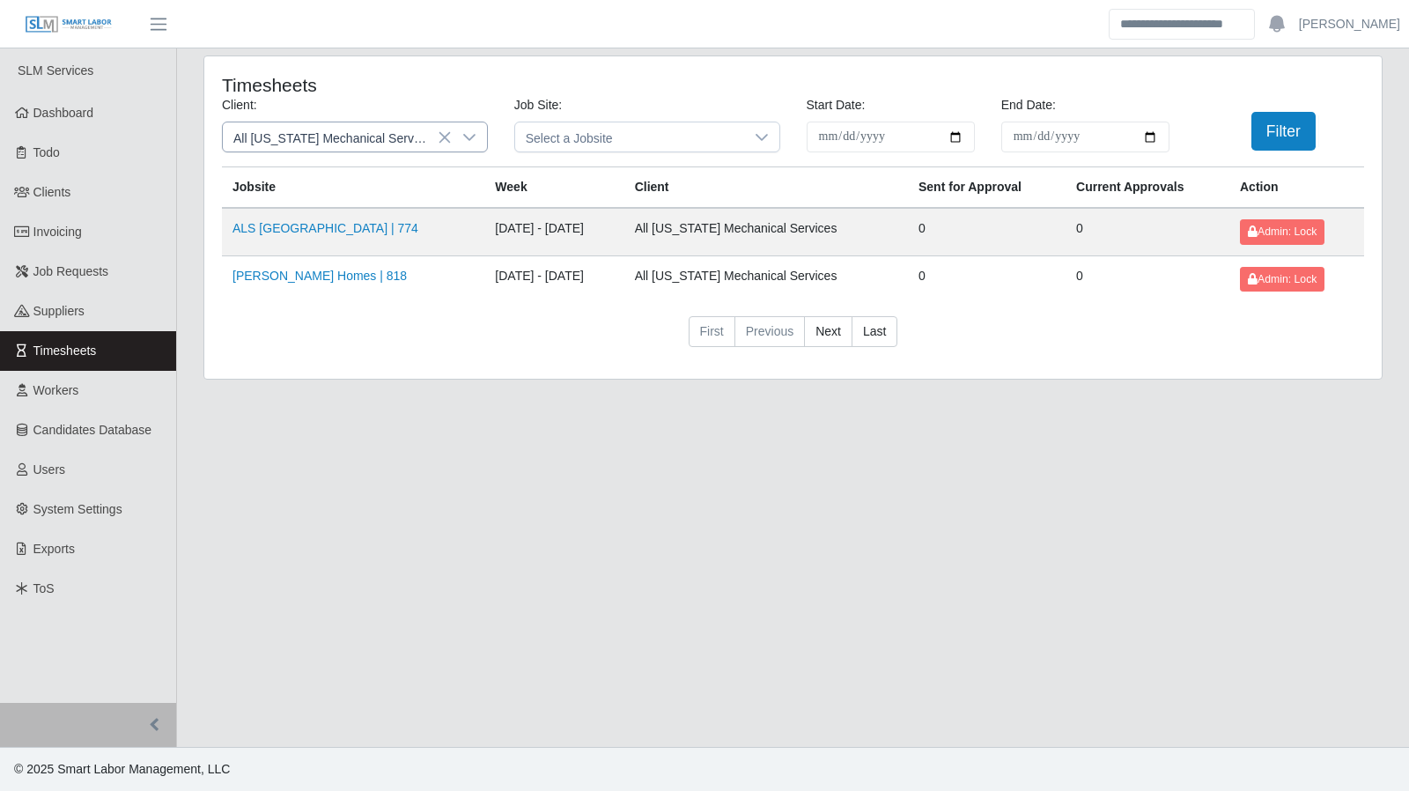
click at [479, 135] on div at bounding box center [469, 136] width 35 height 29
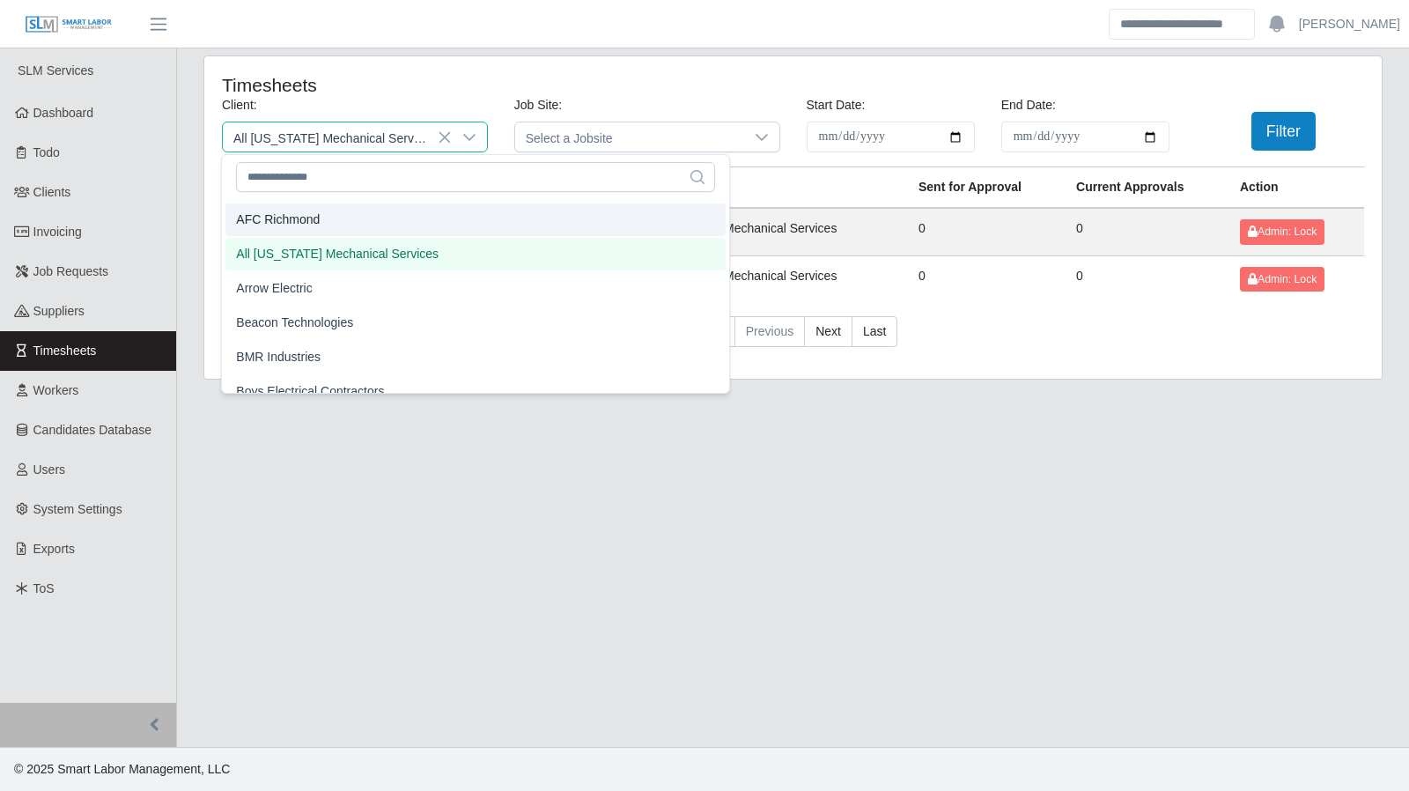
scroll to position [65, 0]
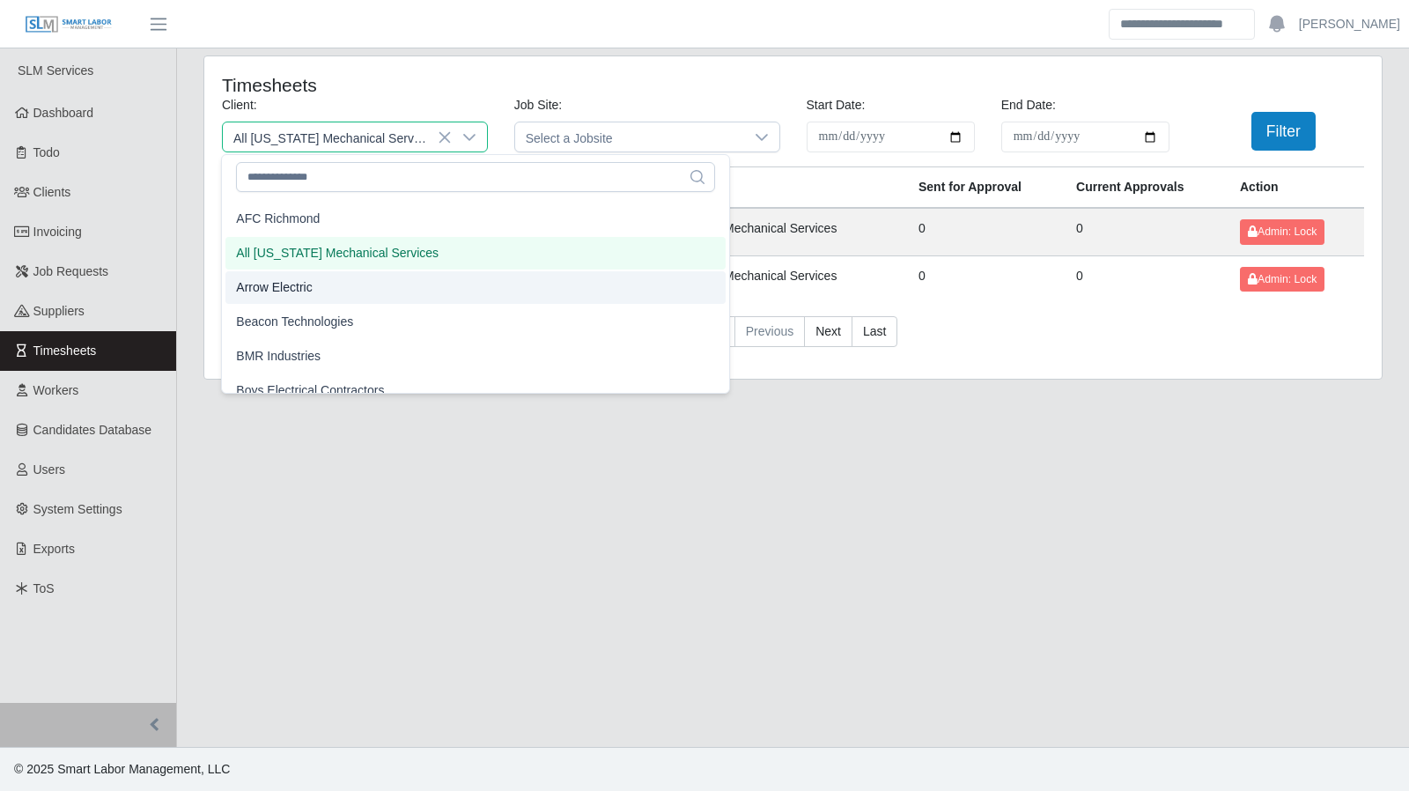
click at [394, 277] on li "Arrow Electric" at bounding box center [475, 287] width 500 height 33
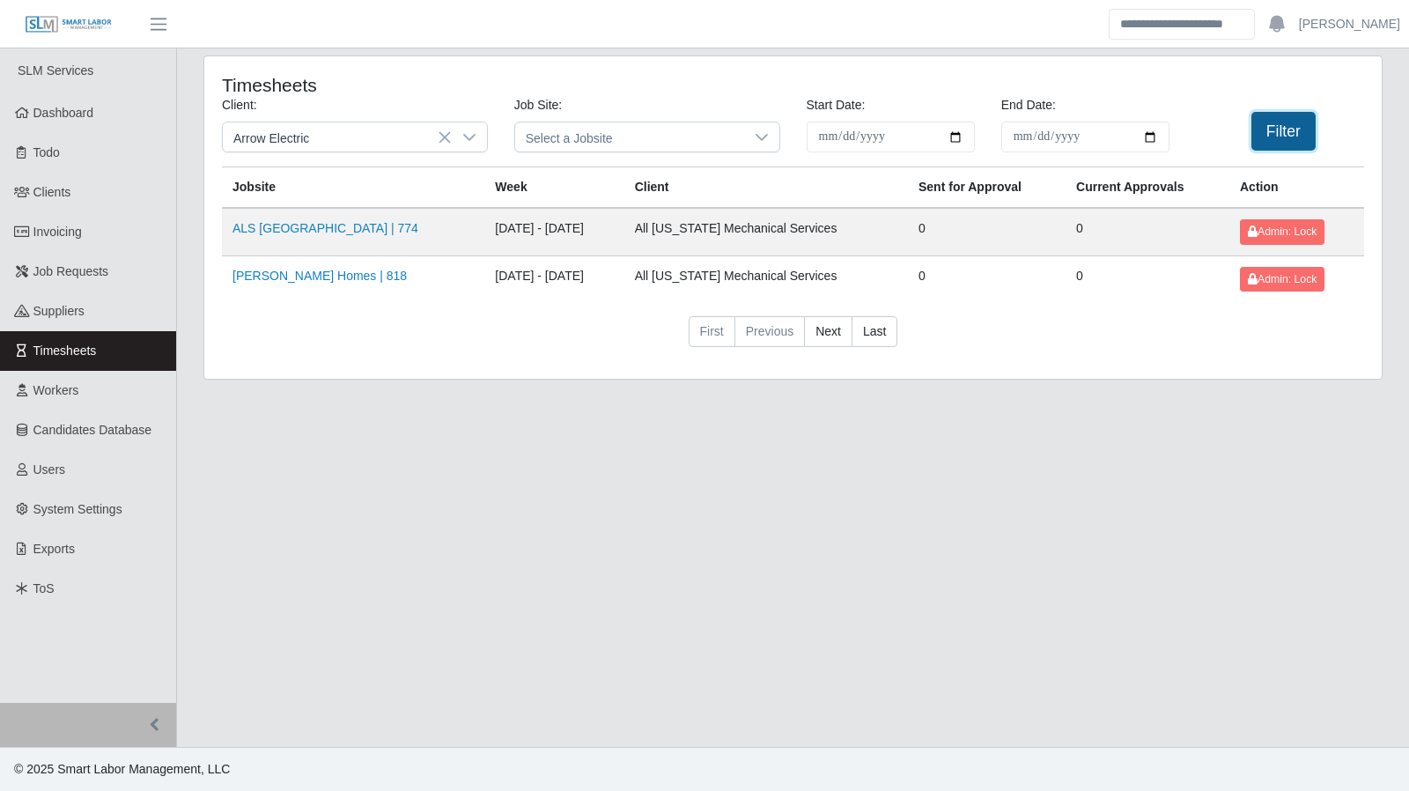
click at [1308, 140] on button "Filter" at bounding box center [1283, 131] width 64 height 39
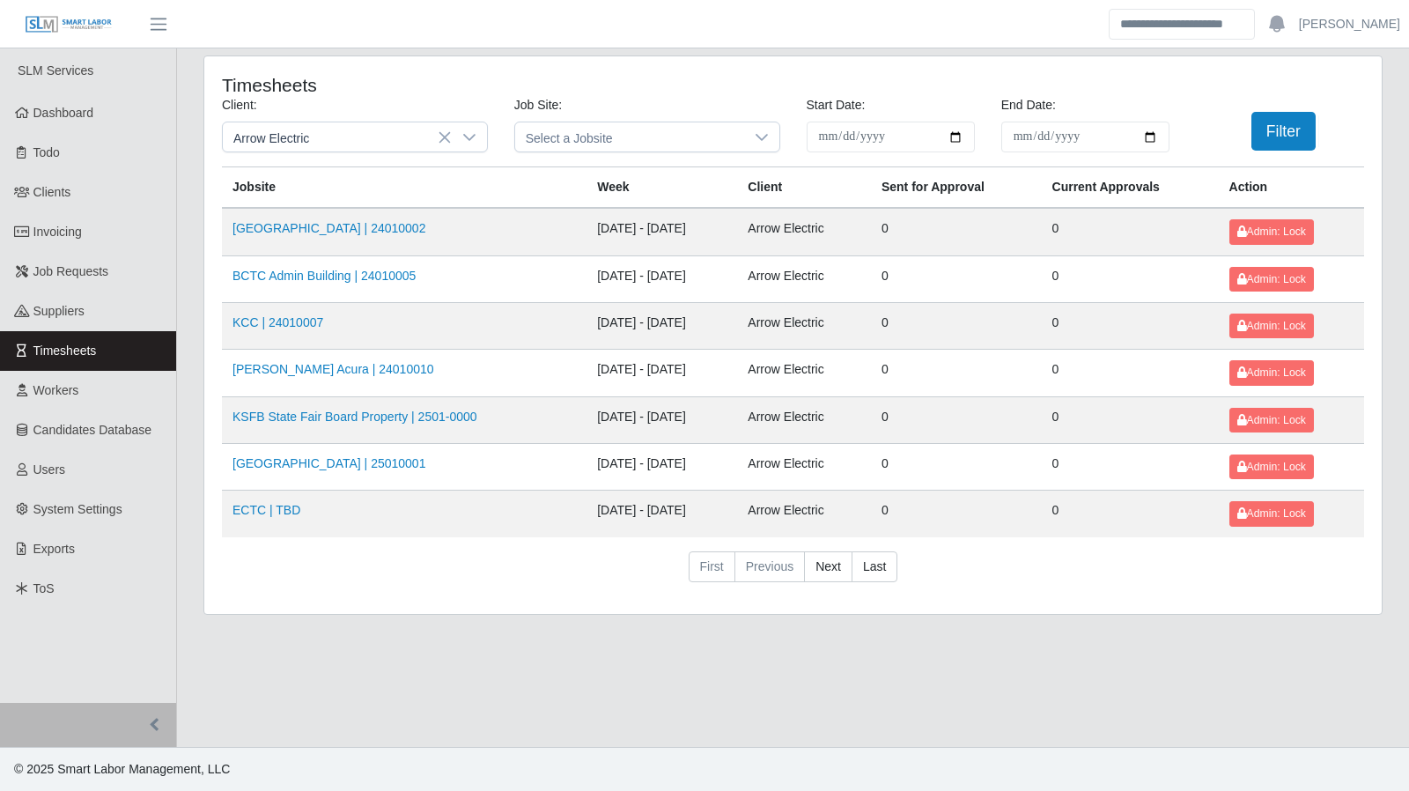
click at [368, 237] on td "Kenneland Chalet Building | 24010002" at bounding box center [404, 232] width 364 height 48
click at [366, 232] on link "Kenneland Chalet Building | 24010002" at bounding box center [328, 228] width 193 height 14
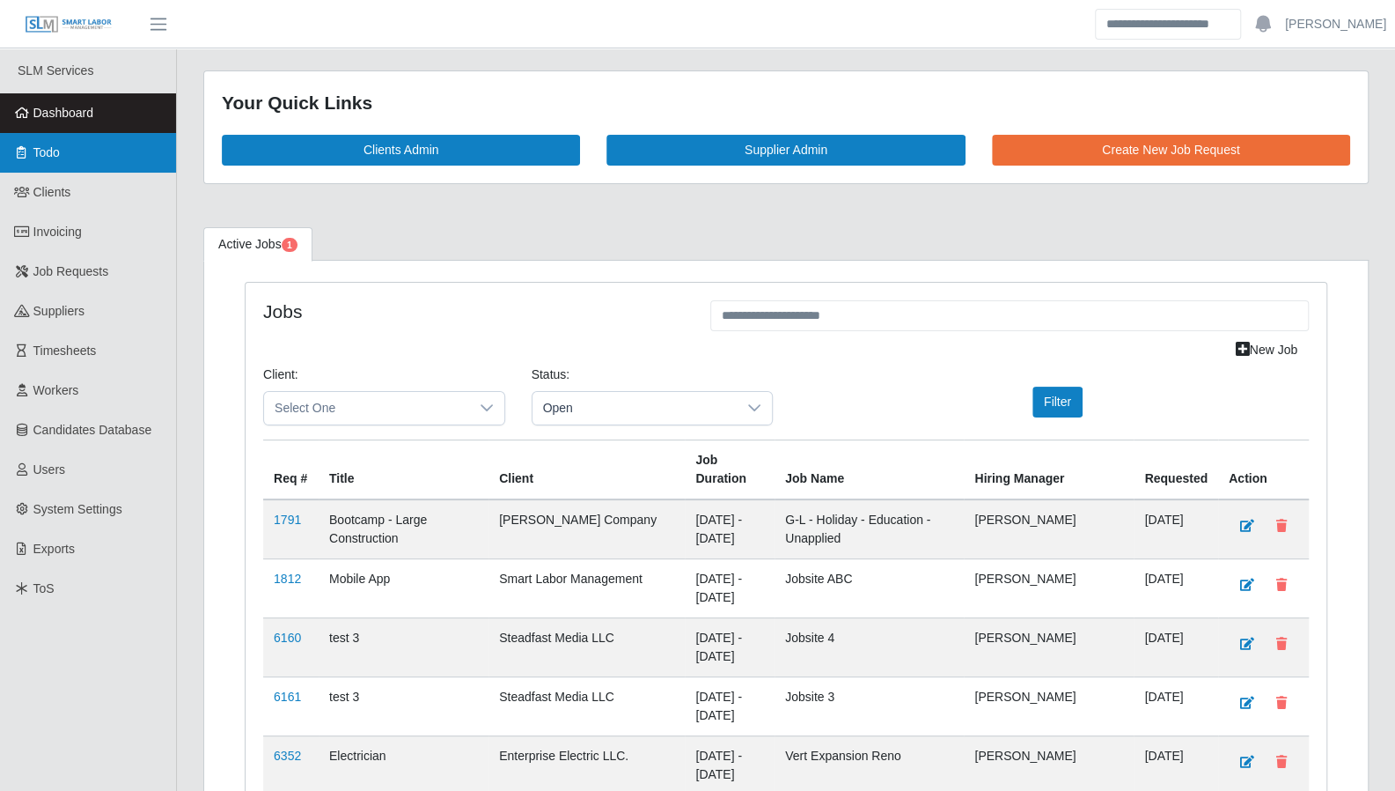
click at [90, 165] on link "Todo" at bounding box center [88, 153] width 176 height 40
